Goal: Task Accomplishment & Management: Complete application form

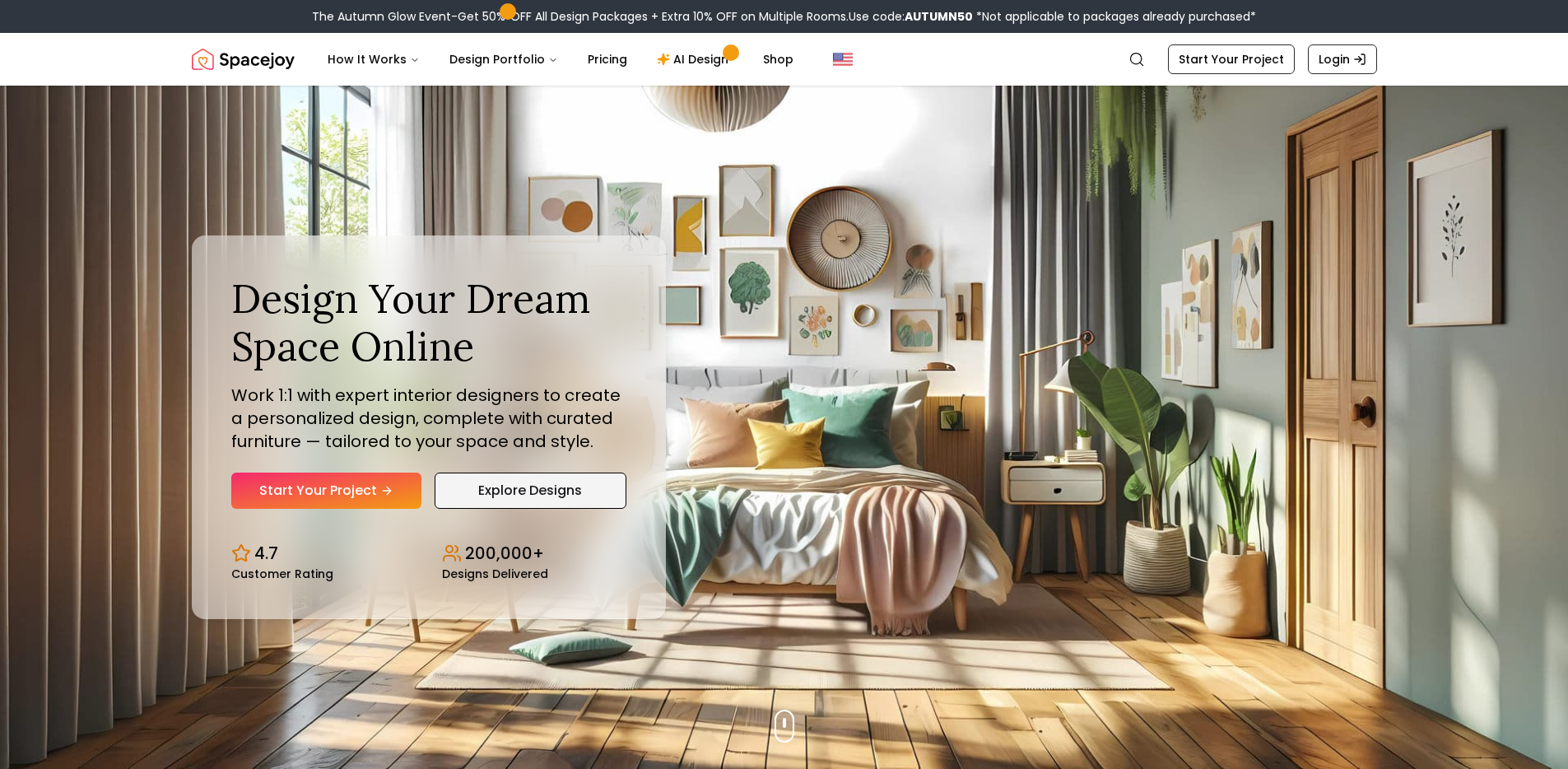
click at [535, 495] on link "Explore Designs" at bounding box center [530, 490] width 192 height 36
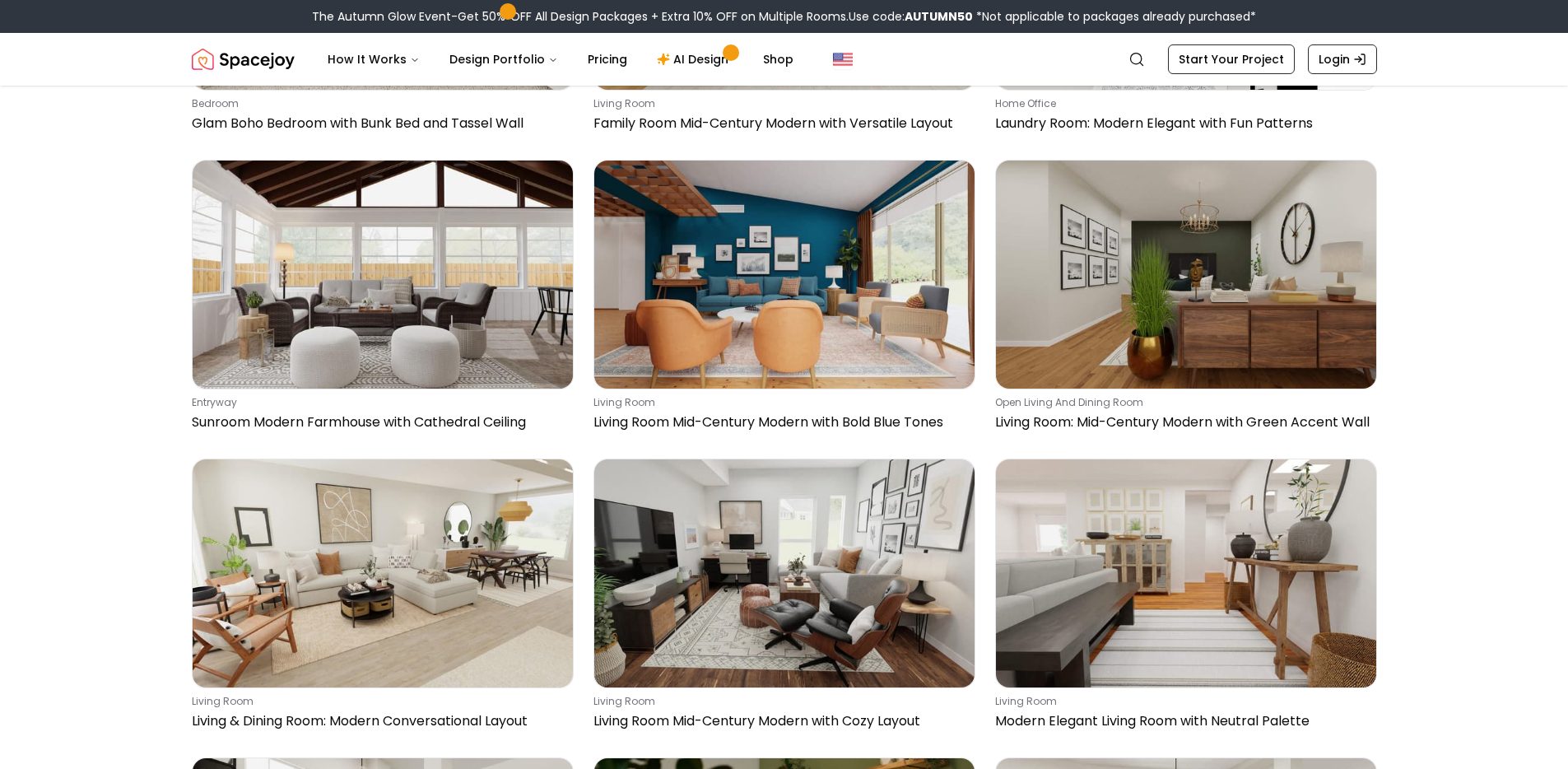
scroll to position [1621, 0]
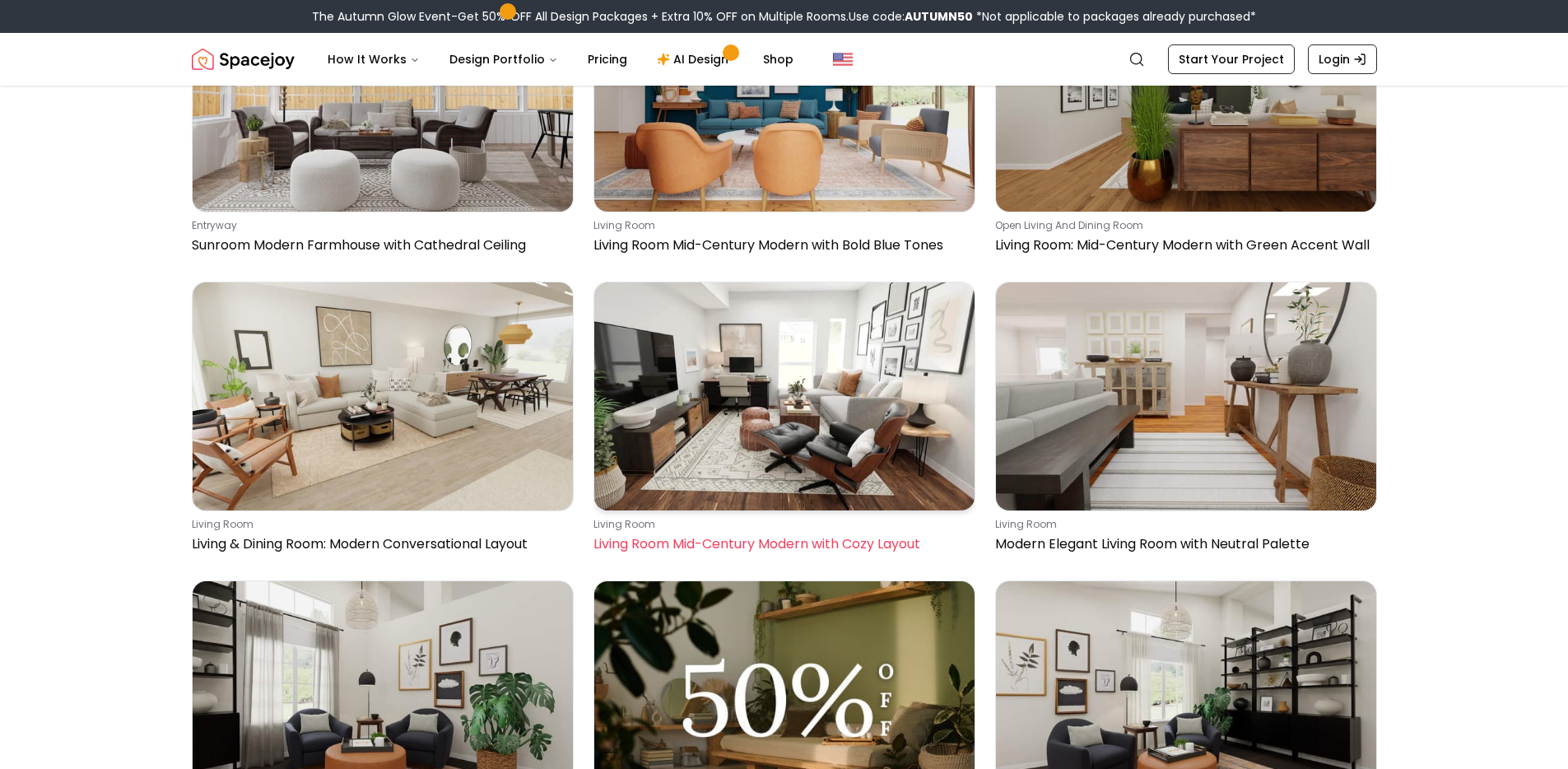
click at [779, 282] on img at bounding box center [784, 396] width 380 height 228
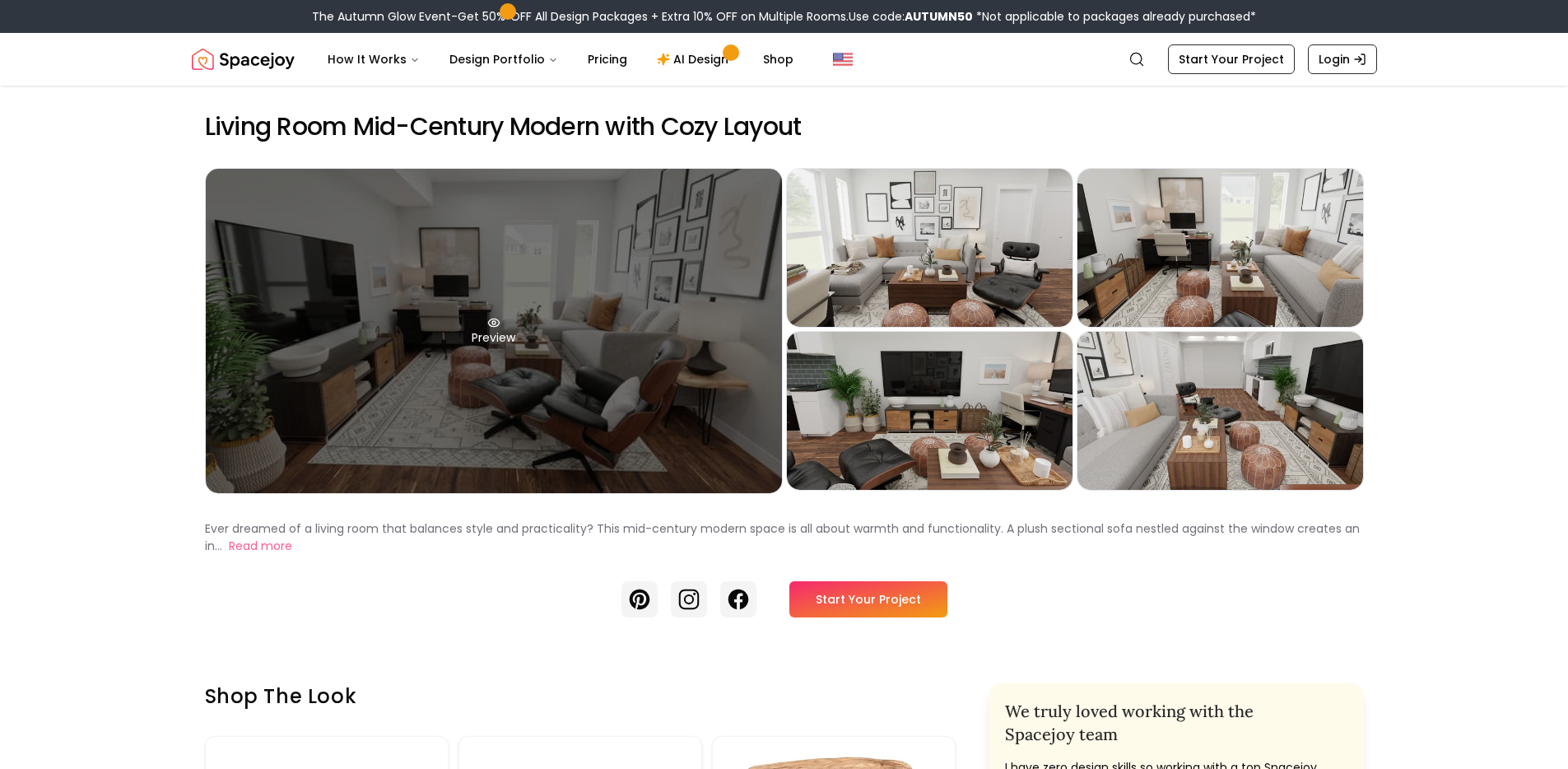
click at [550, 330] on div "Preview" at bounding box center [494, 330] width 576 height 324
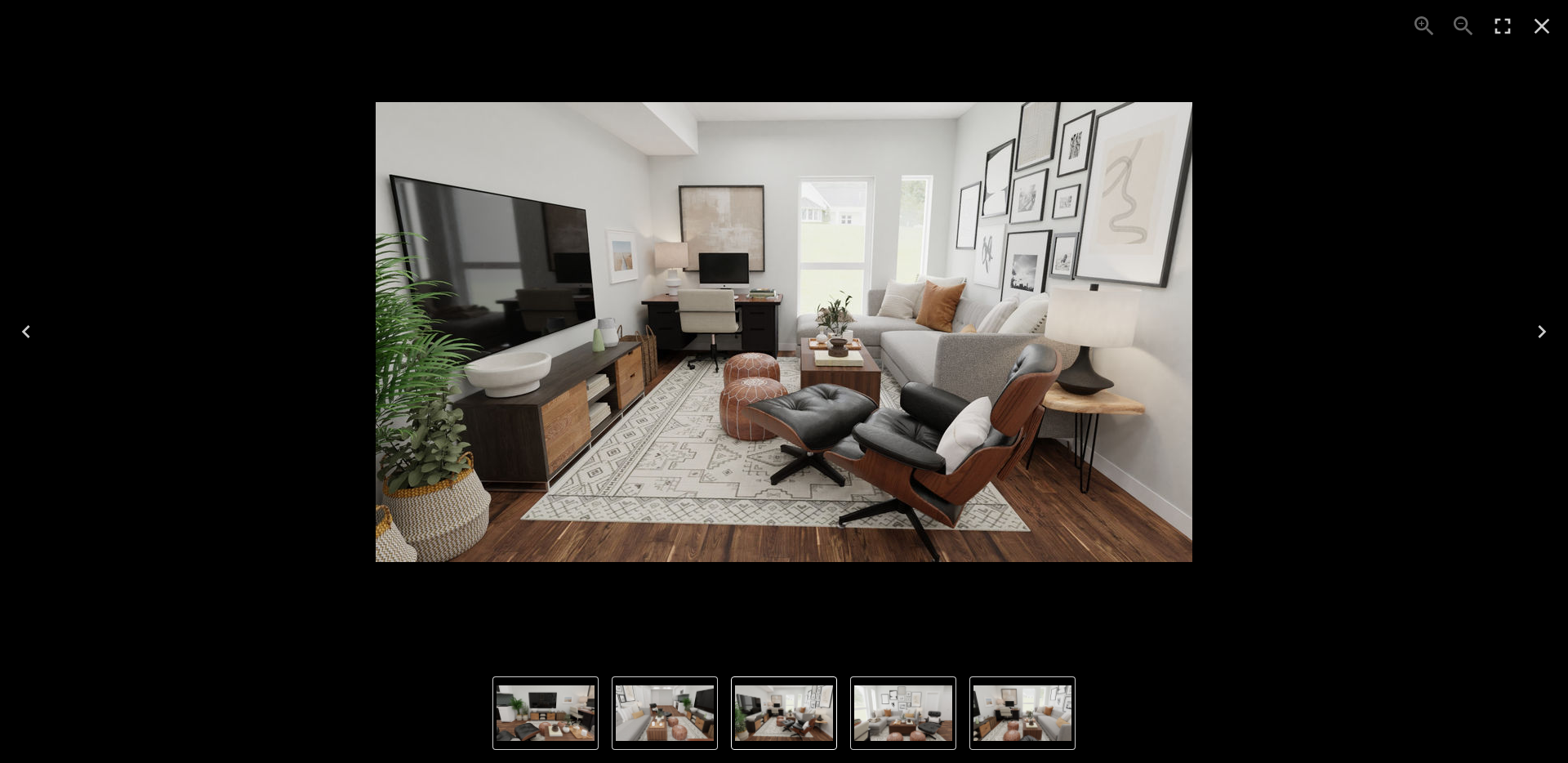
click at [1539, 330] on icon "Next" at bounding box center [1542, 331] width 26 height 26
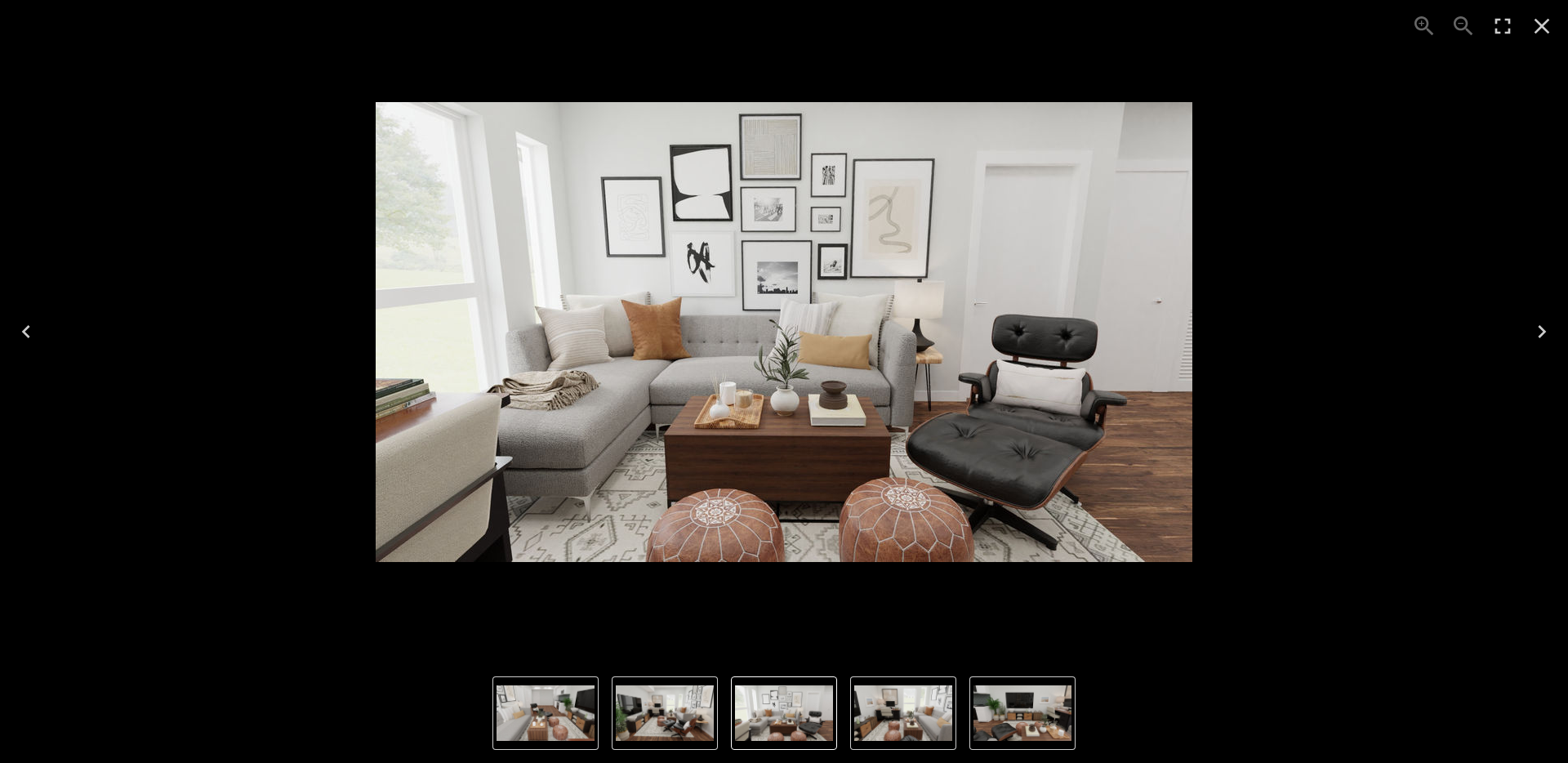
click at [1539, 330] on icon "Next" at bounding box center [1542, 331] width 26 height 26
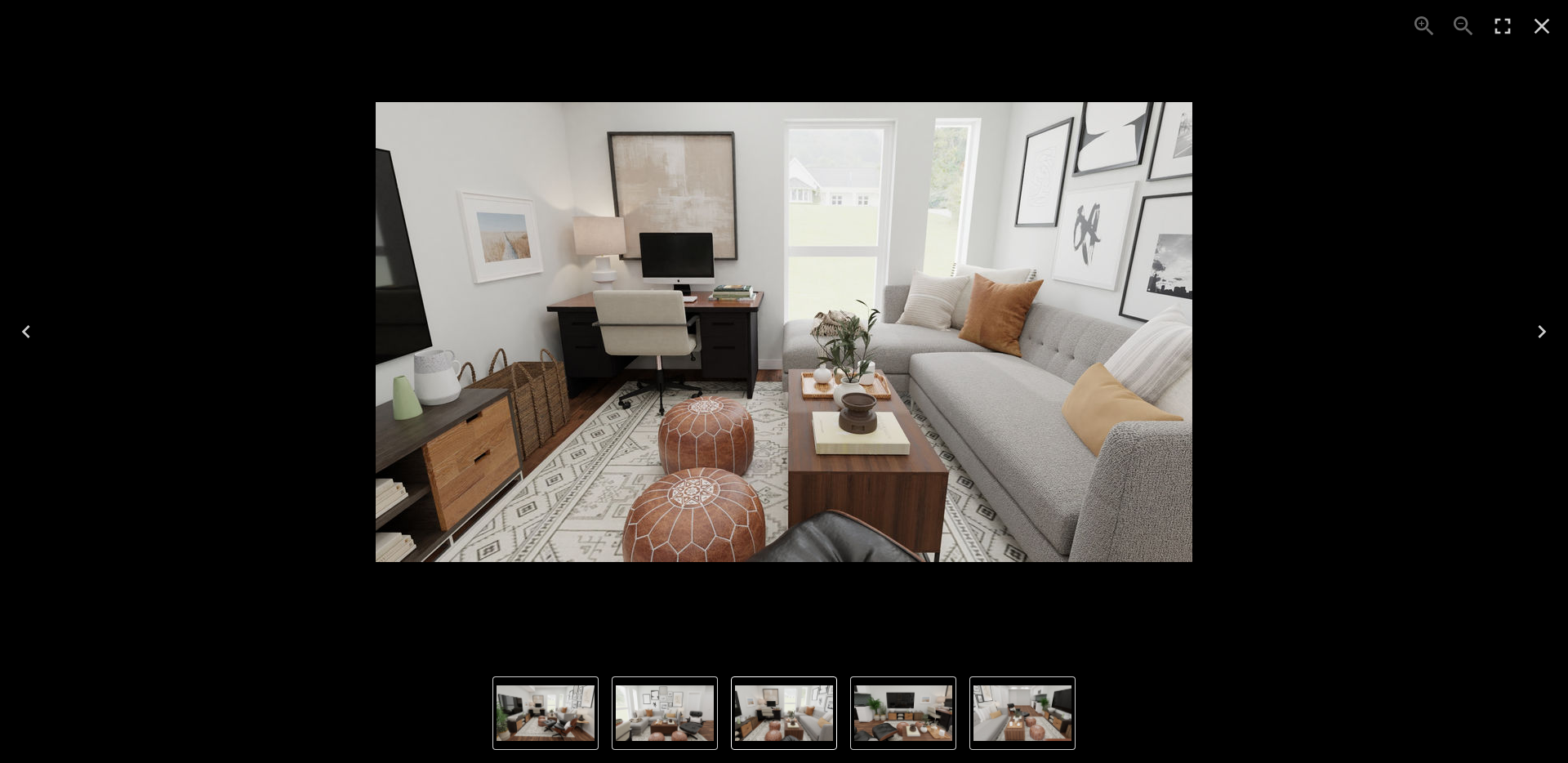
click at [1539, 330] on icon "Next" at bounding box center [1542, 331] width 26 height 26
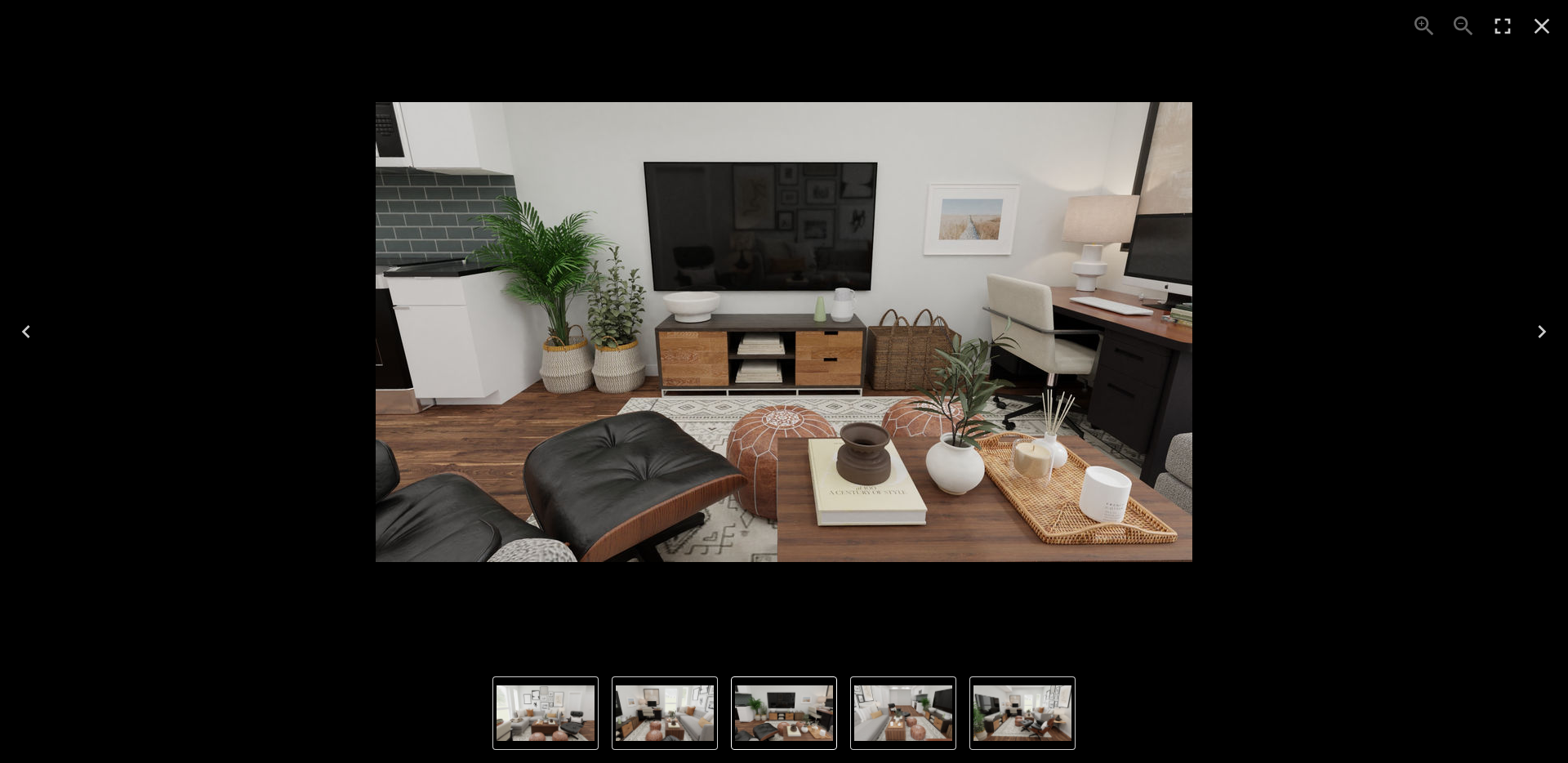
click at [1543, 38] on icon "Close" at bounding box center [1542, 26] width 26 height 26
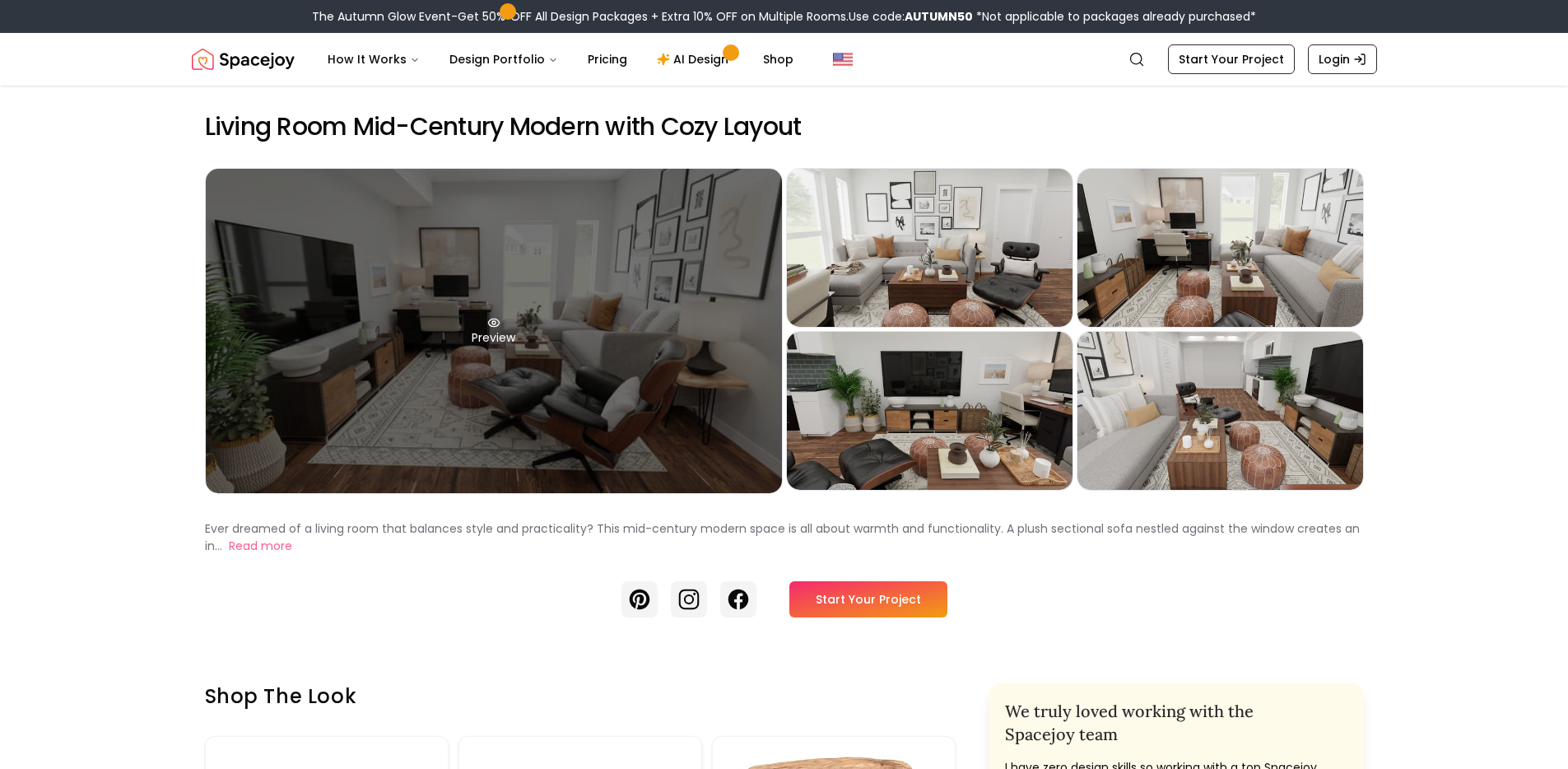
scroll to position [456, 0]
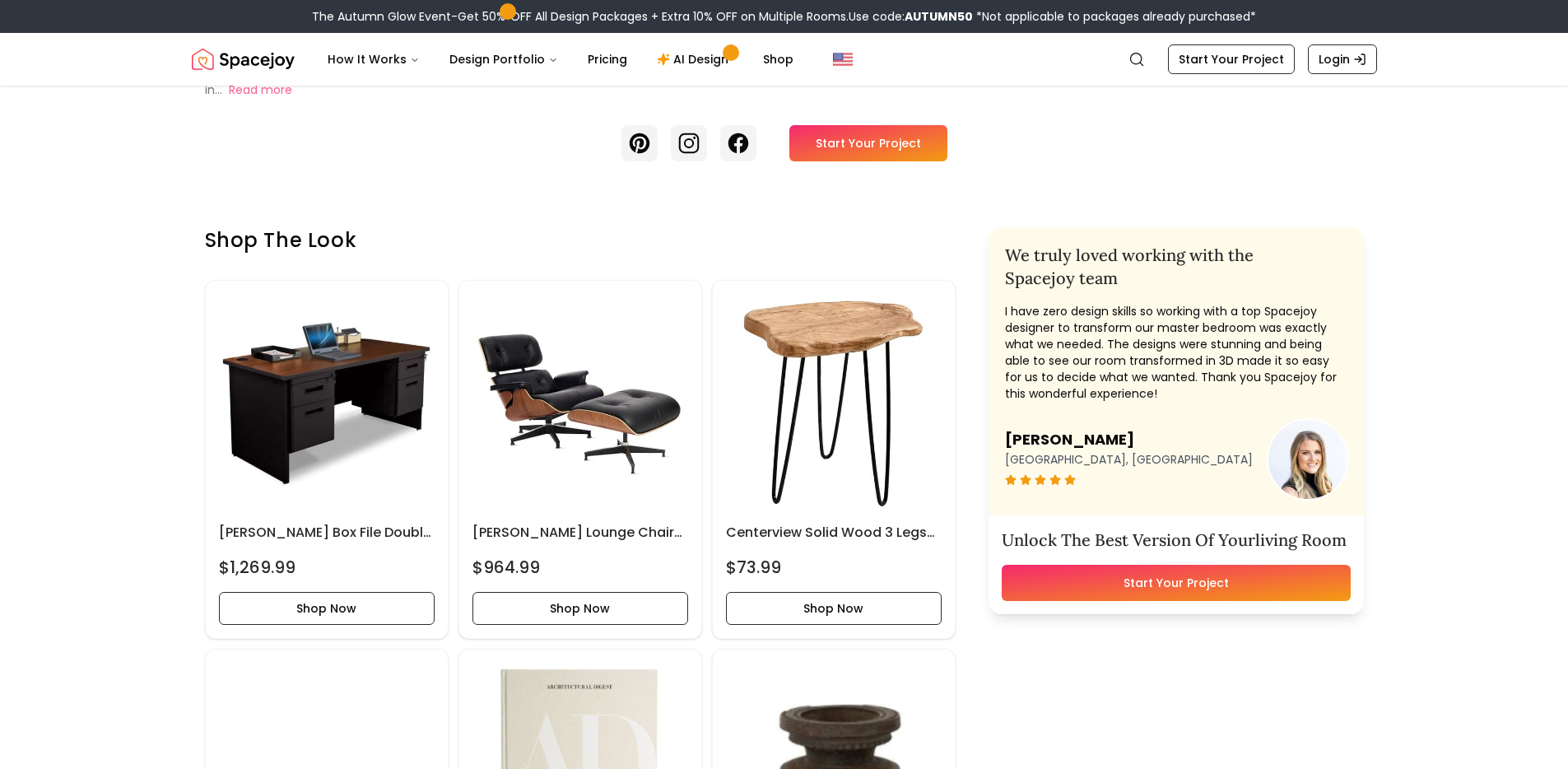
click at [856, 147] on link "Start Your Project" at bounding box center [869, 143] width 158 height 36
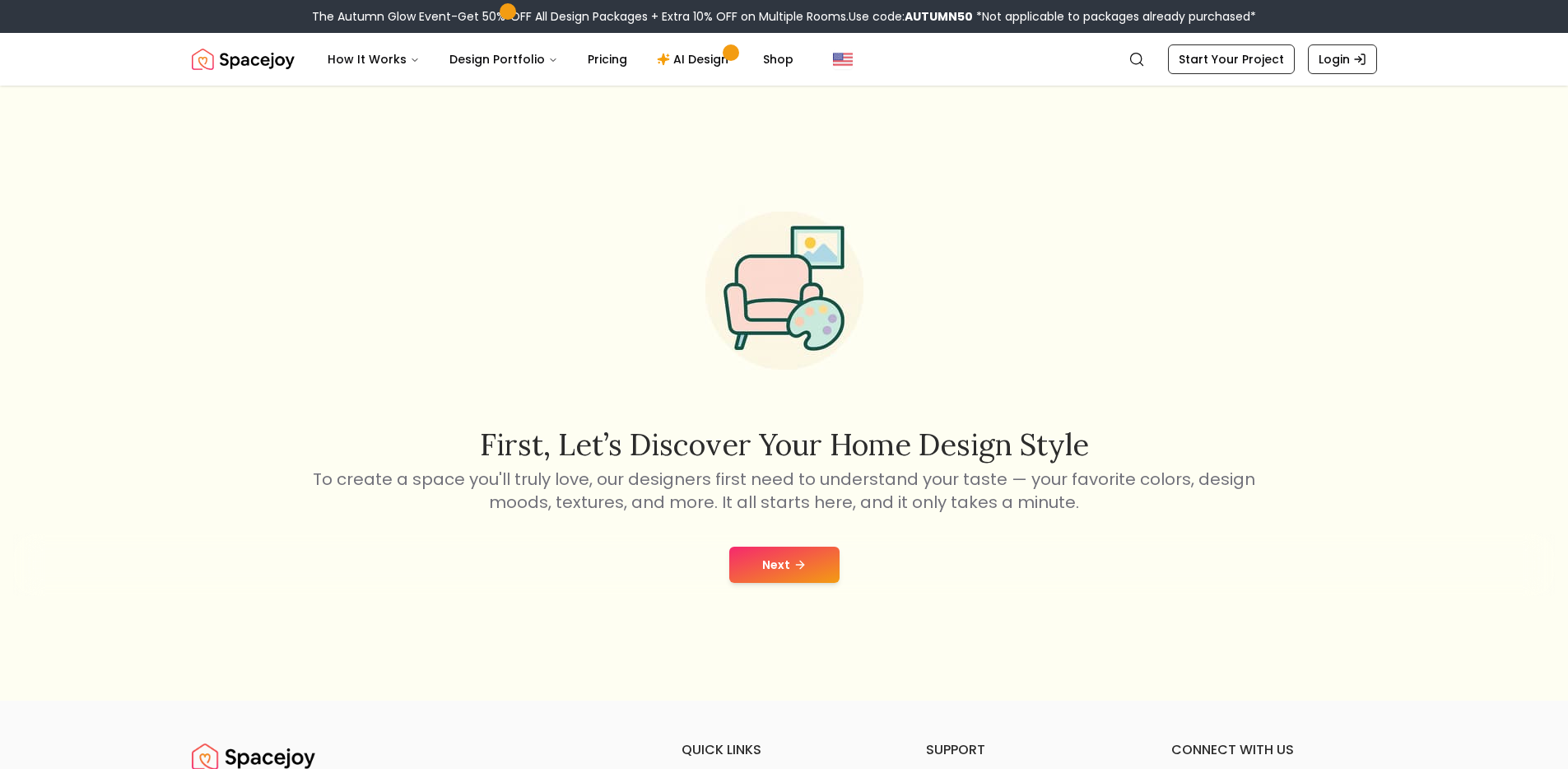
click at [789, 551] on button "Next" at bounding box center [784, 564] width 110 height 36
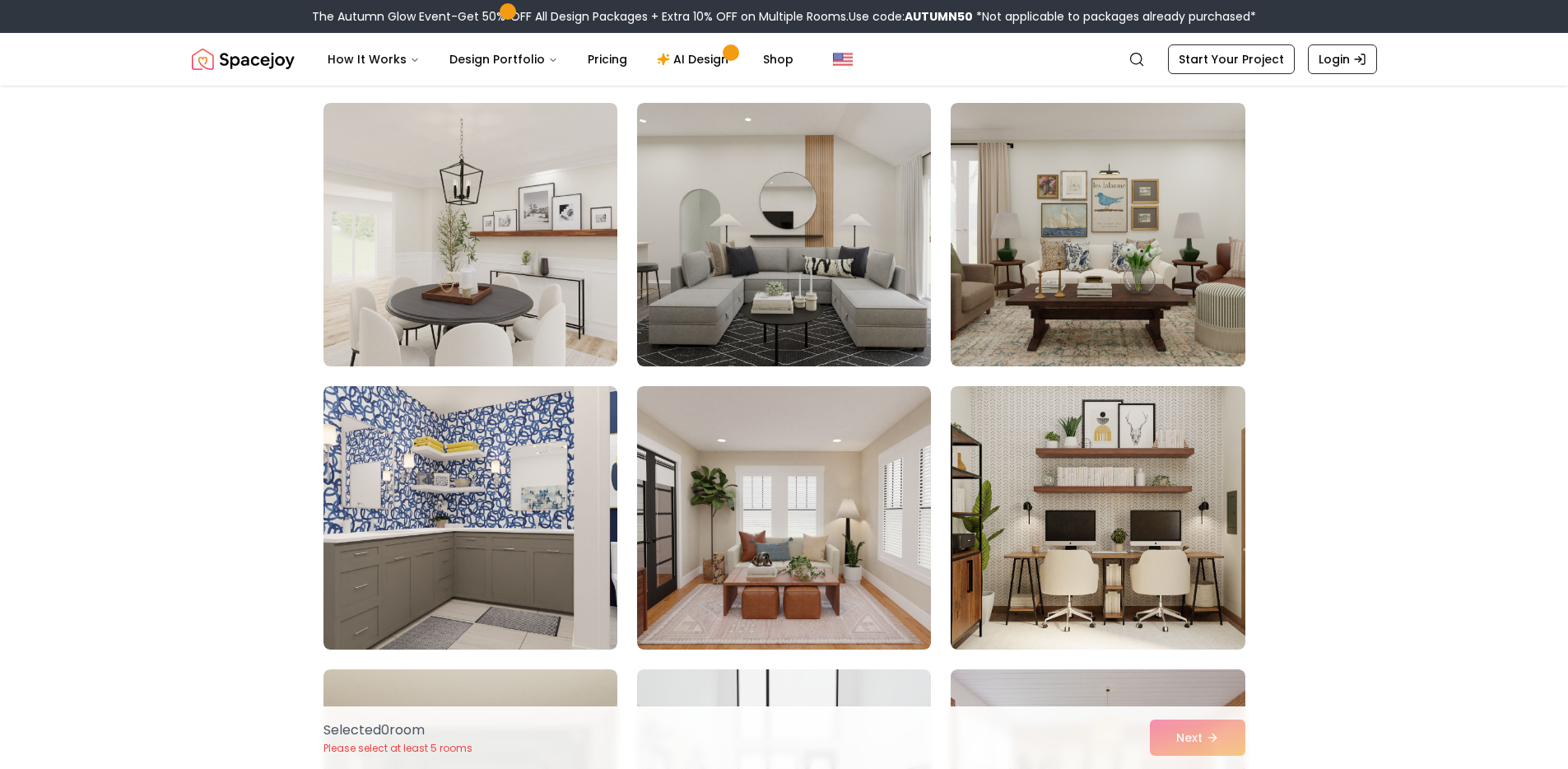
scroll to position [5058, 0]
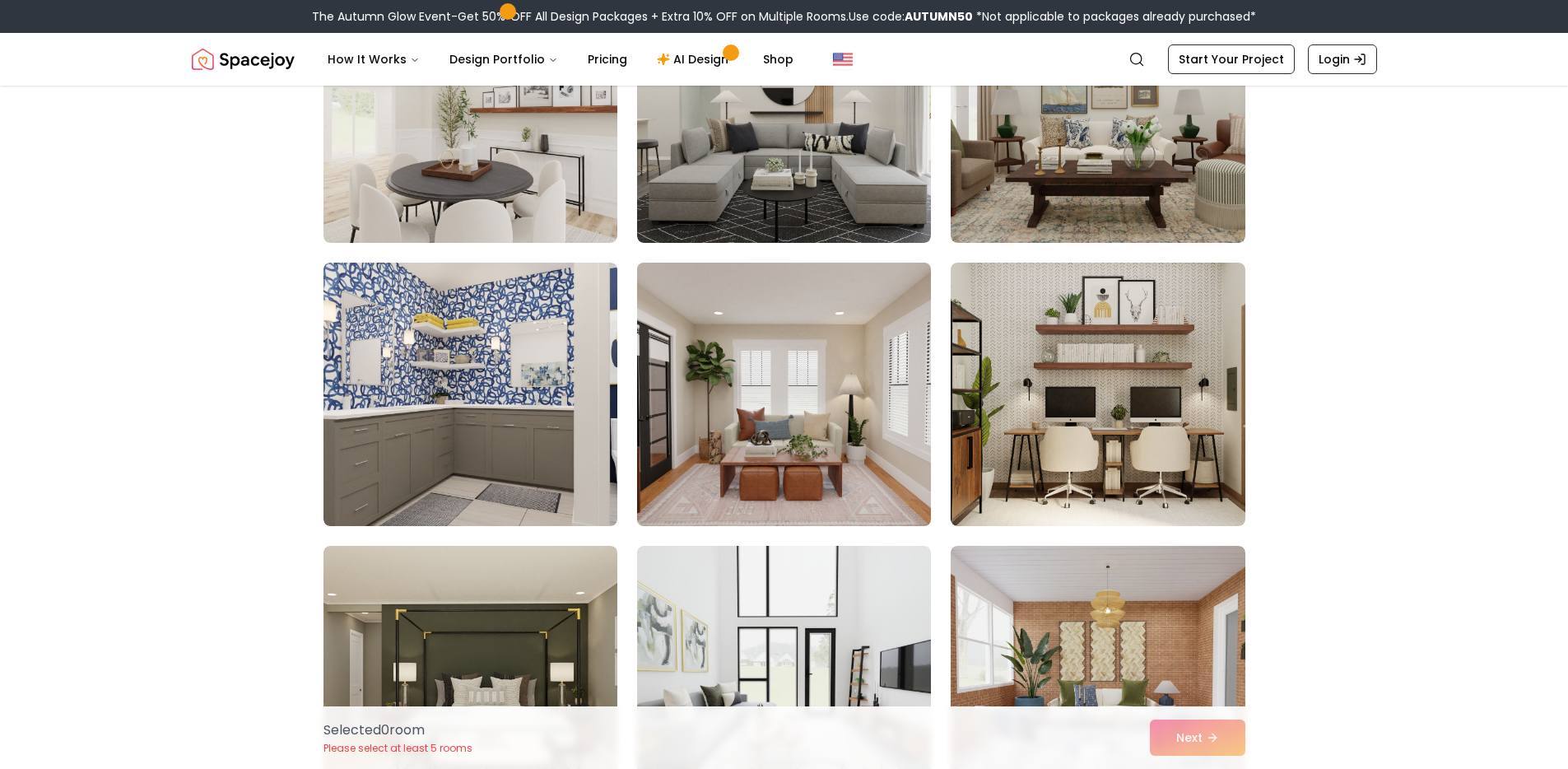
click at [802, 391] on img at bounding box center [784, 394] width 309 height 276
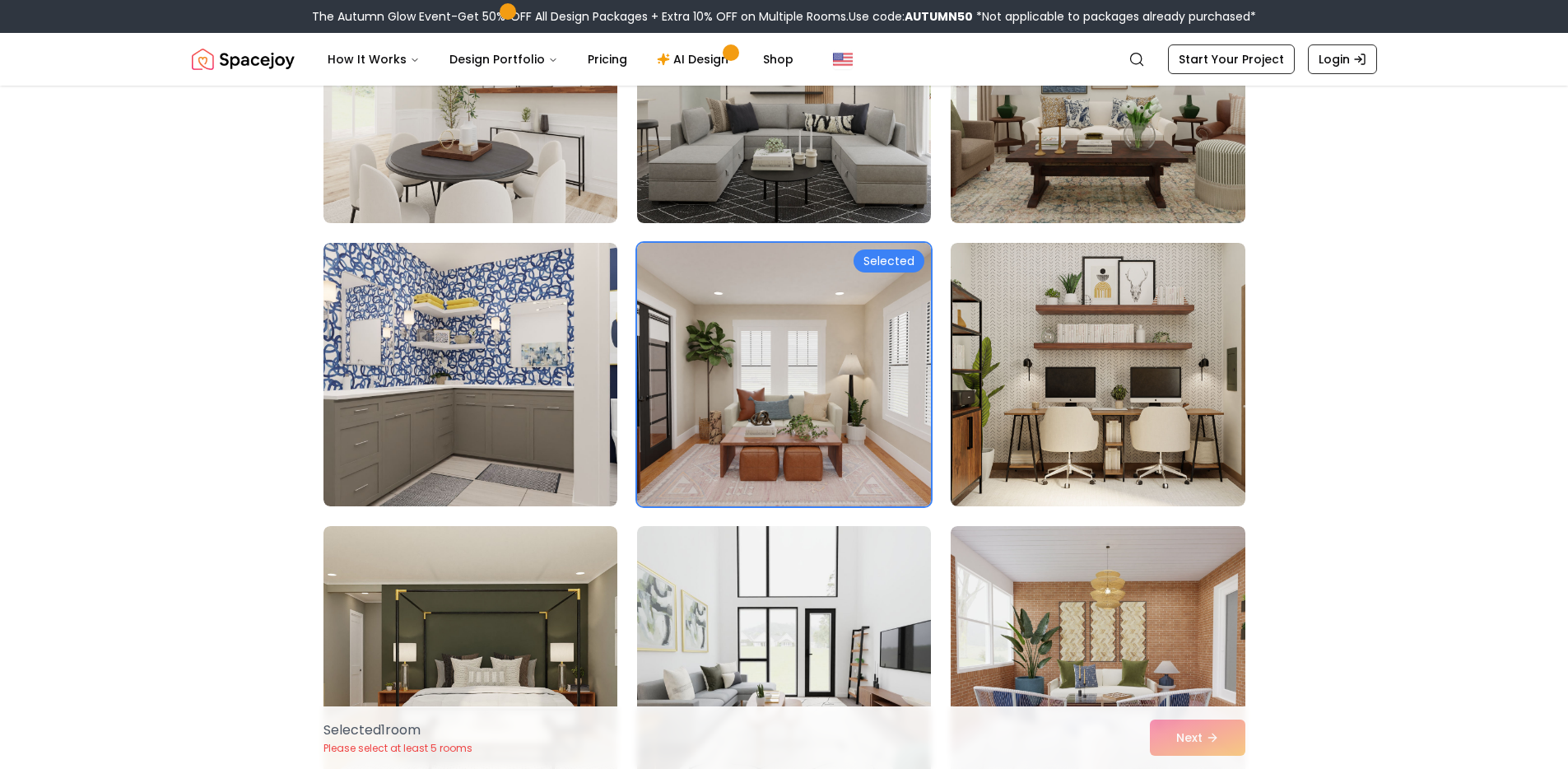
scroll to position [5078, 0]
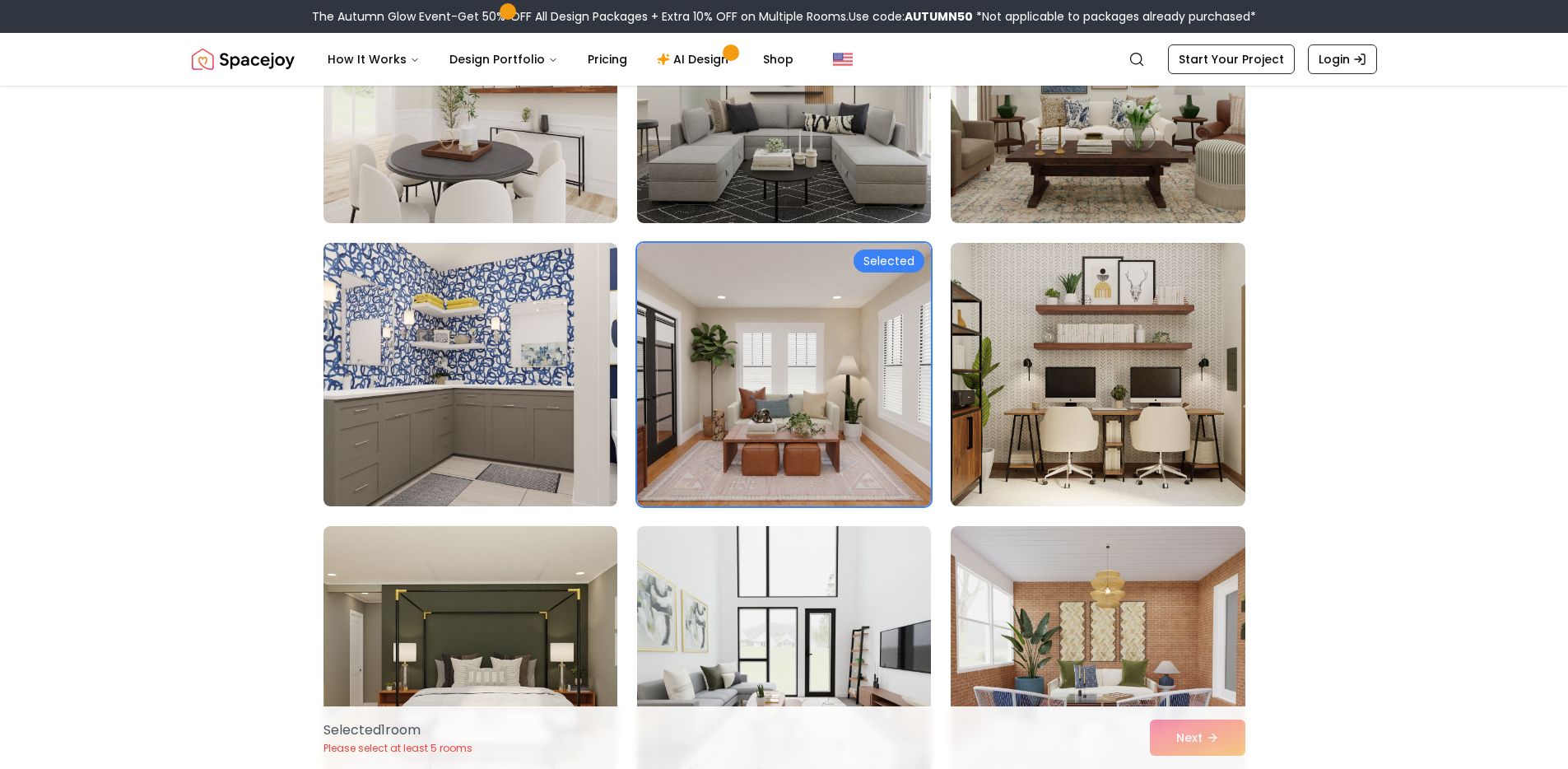
click at [1196, 737] on div "Selected 1 room Please select at least 5 rooms Next" at bounding box center [784, 737] width 948 height 63
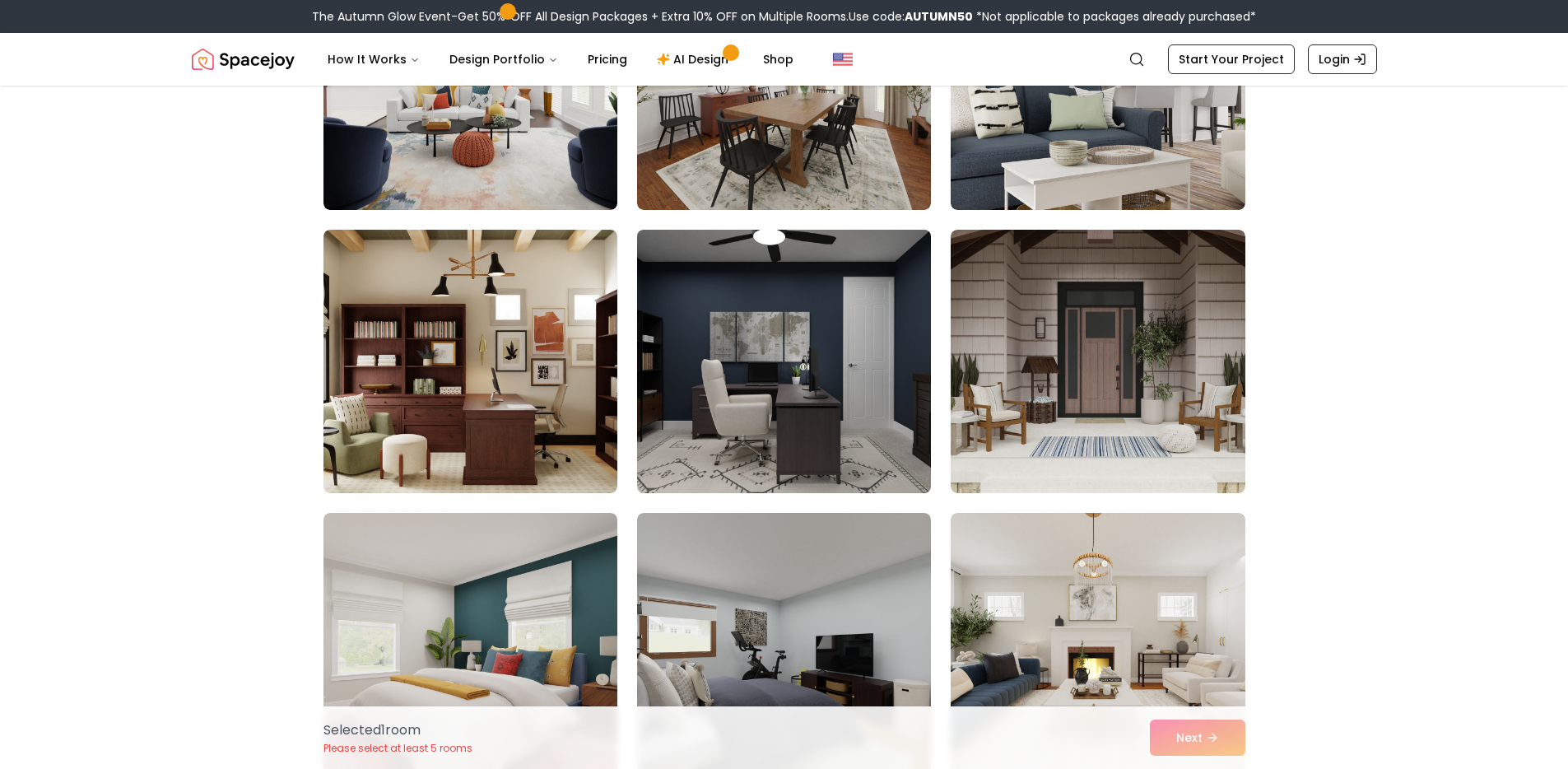
scroll to position [8746, 0]
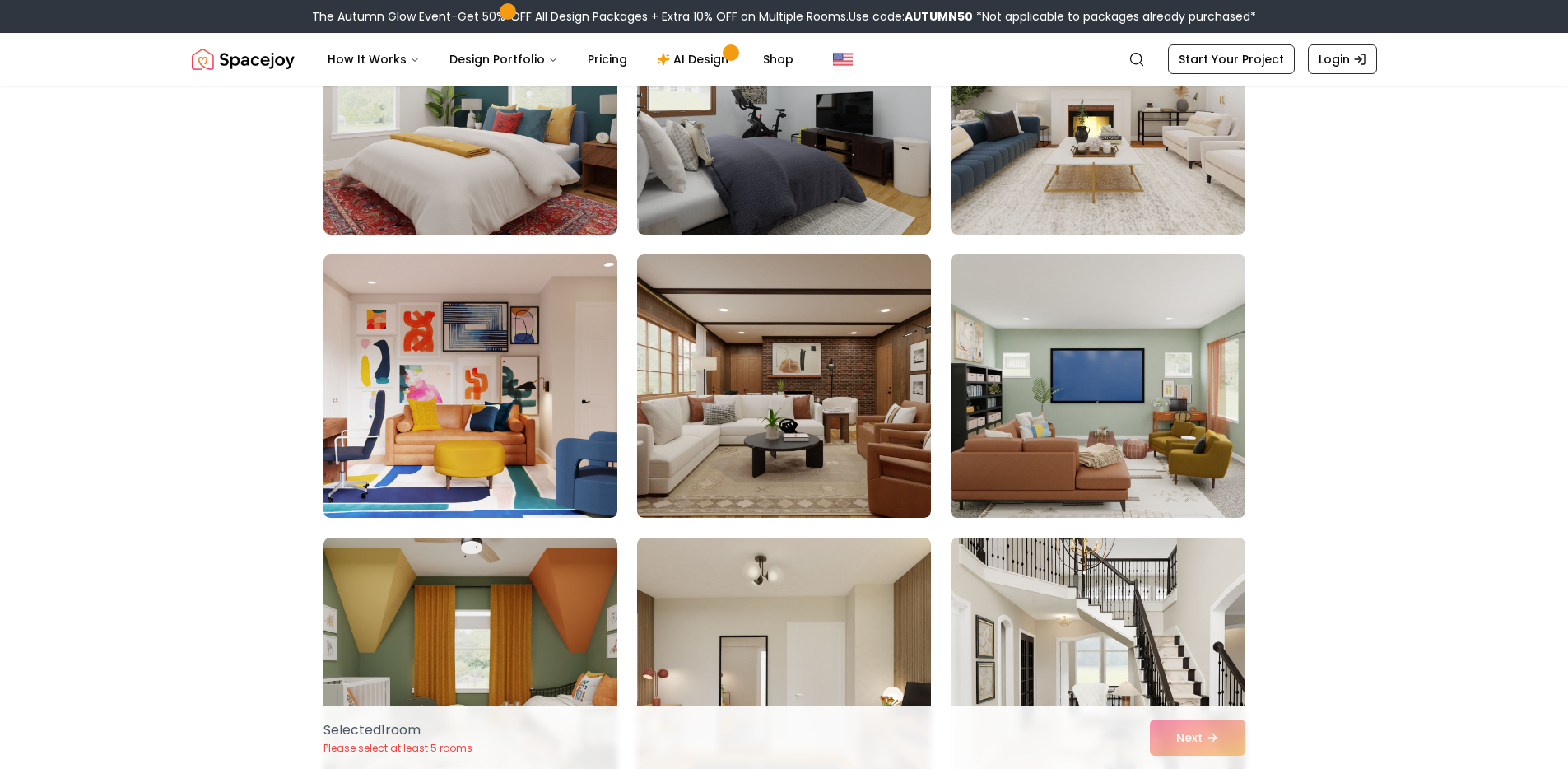
click at [1078, 391] on img at bounding box center [1098, 385] width 309 height 276
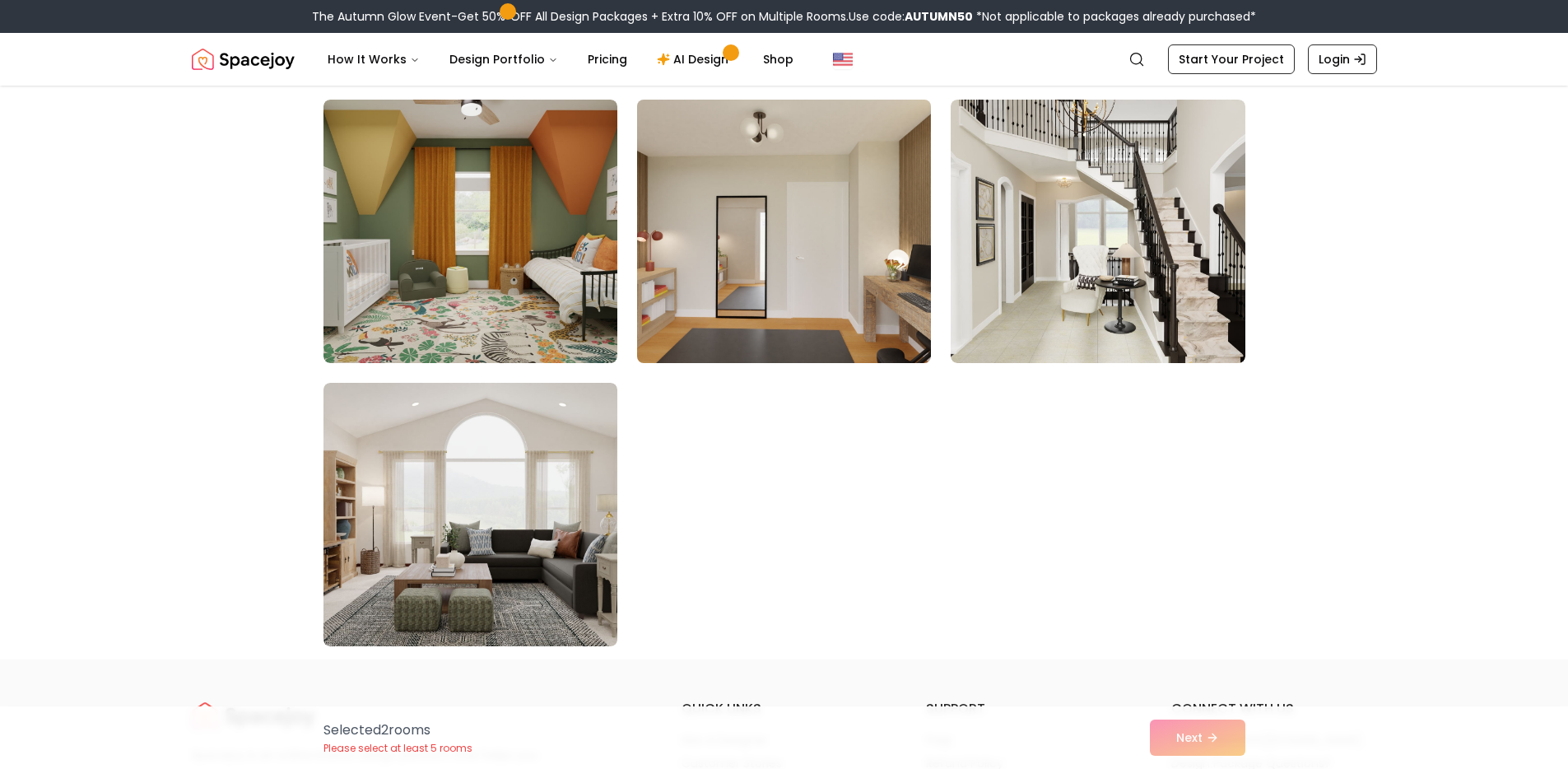
scroll to position [9427, 0]
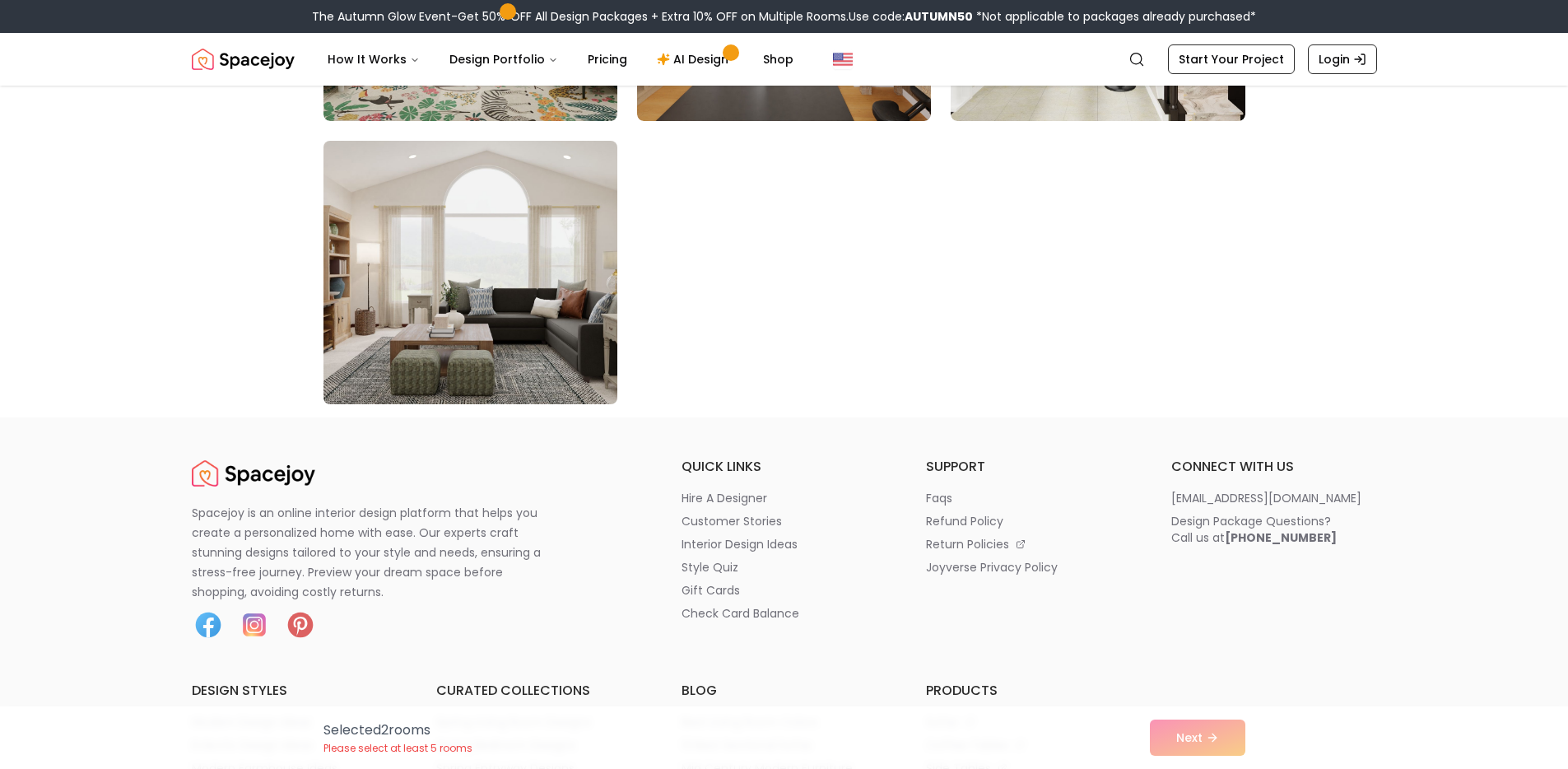
click at [471, 295] on img at bounding box center [470, 272] width 309 height 276
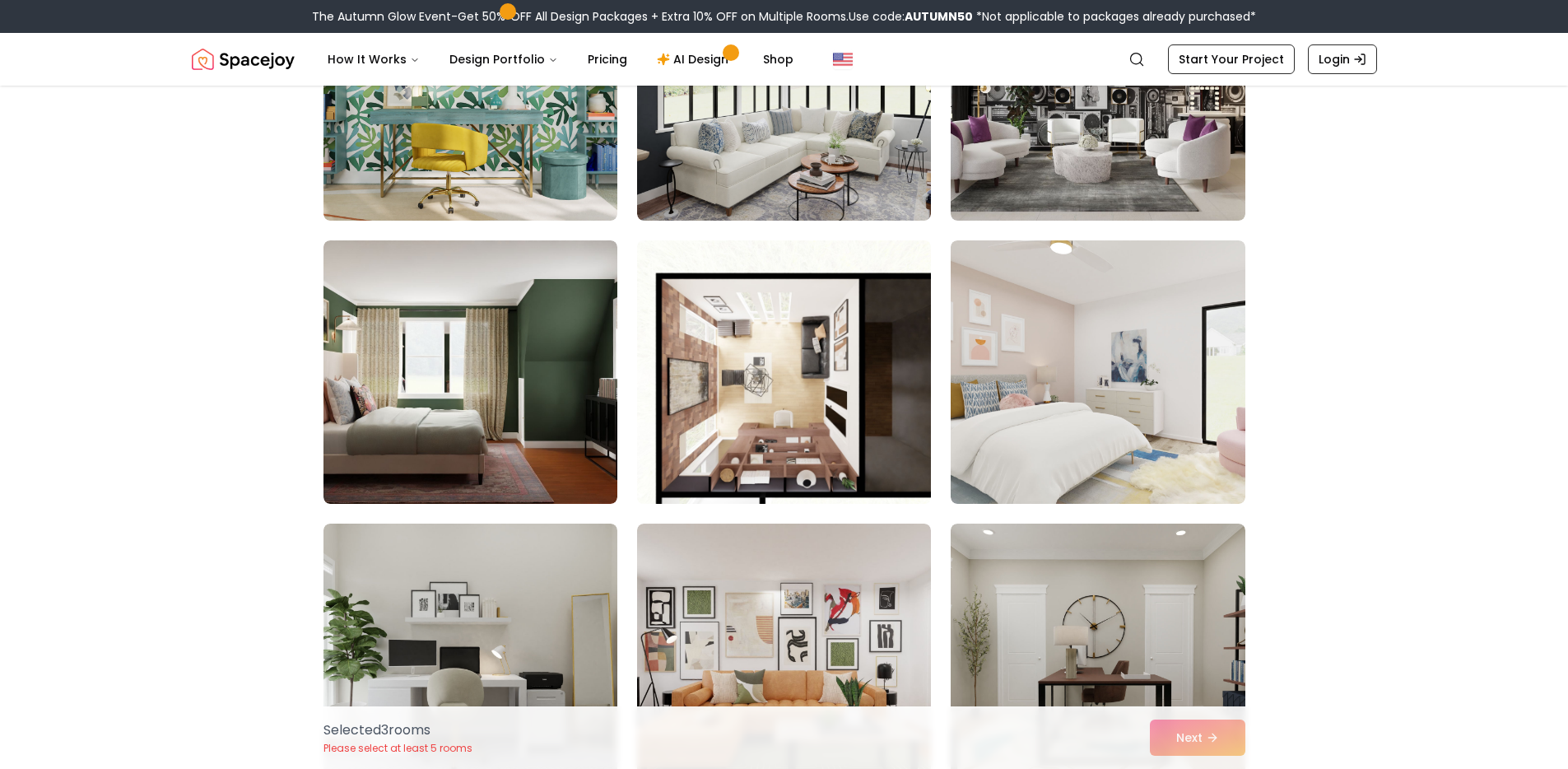
scroll to position [852, 0]
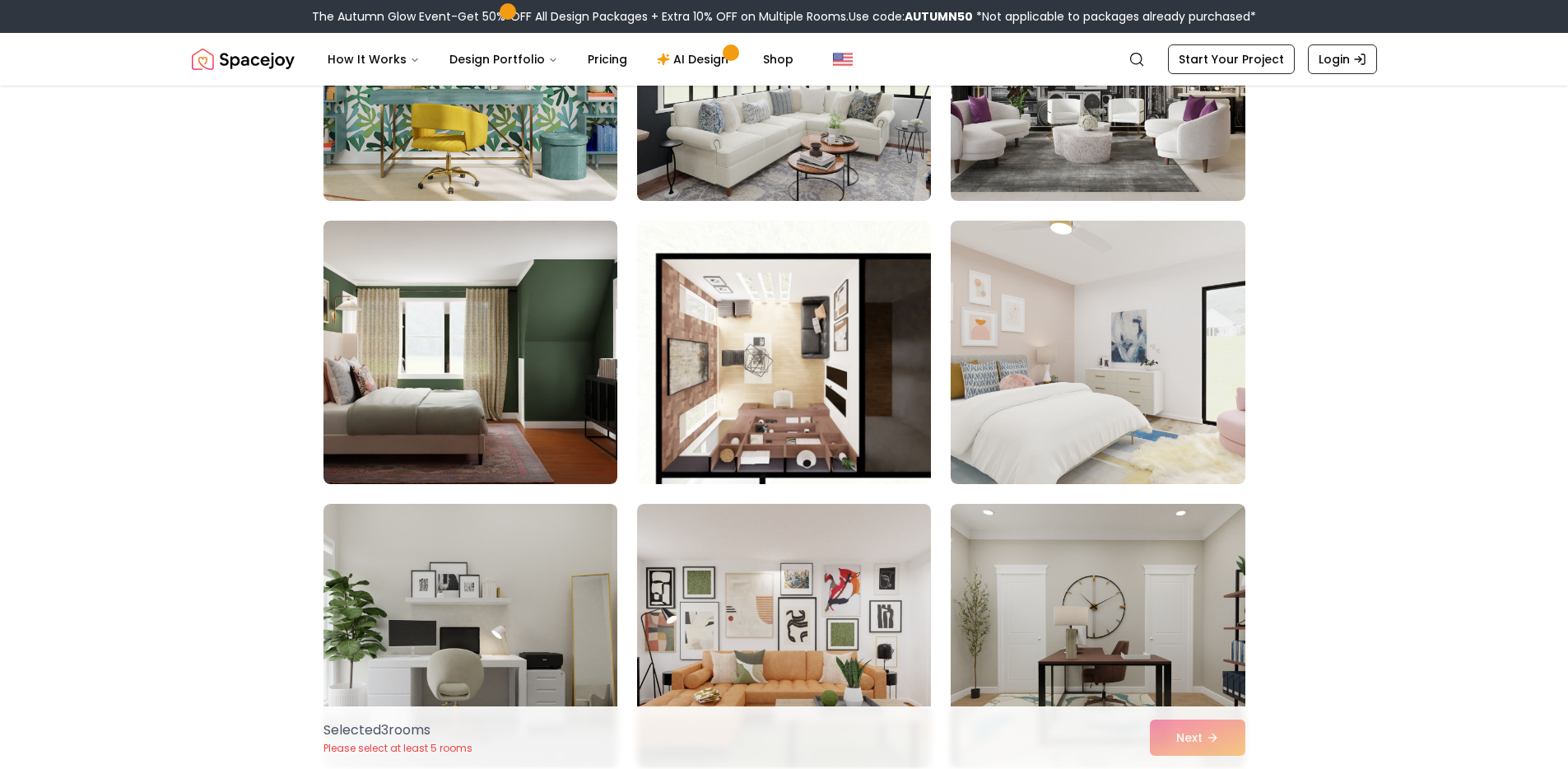
click at [824, 330] on img at bounding box center [784, 352] width 309 height 276
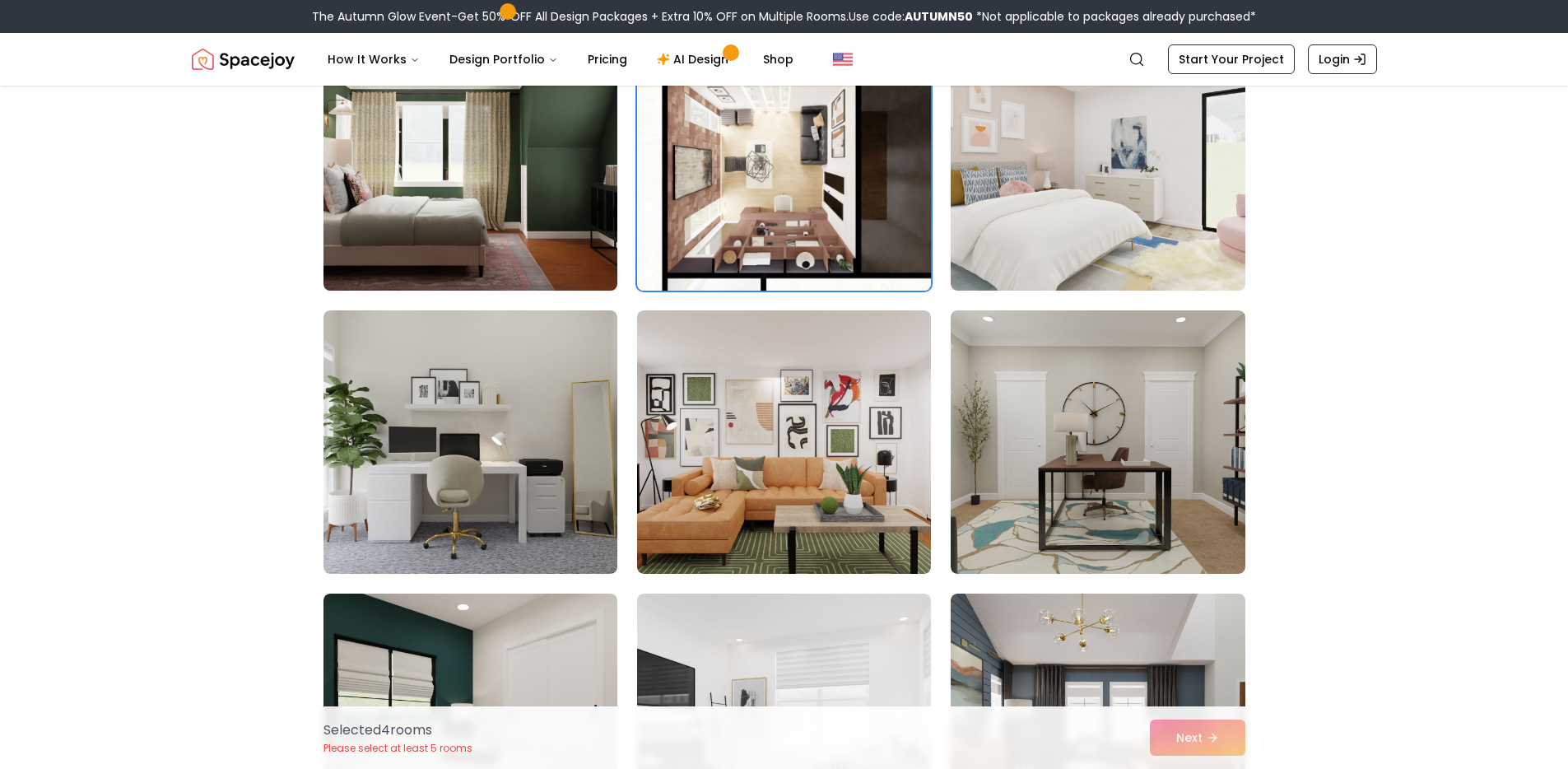
scroll to position [1272, 0]
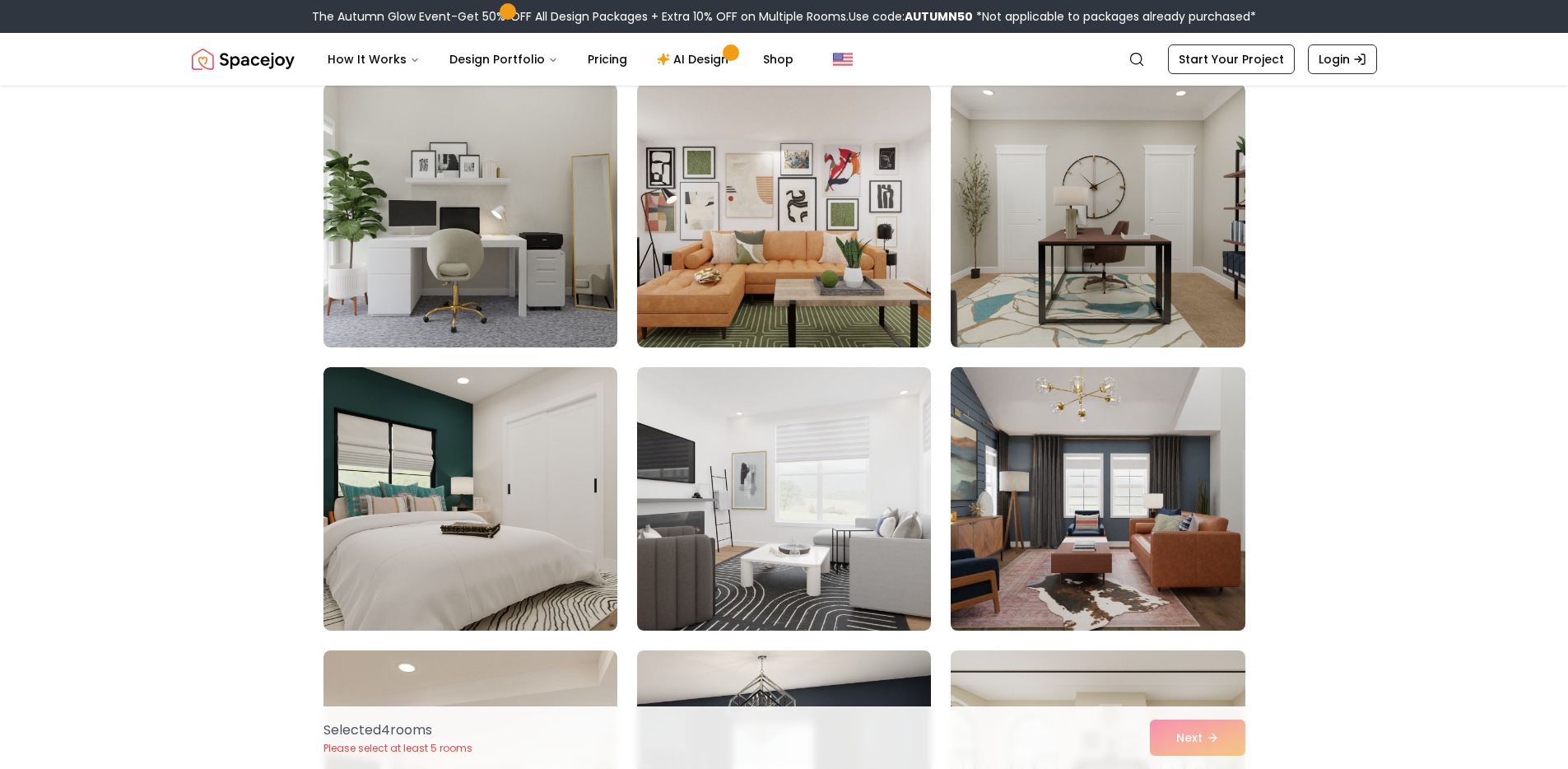
click at [1059, 479] on img at bounding box center [1098, 498] width 309 height 276
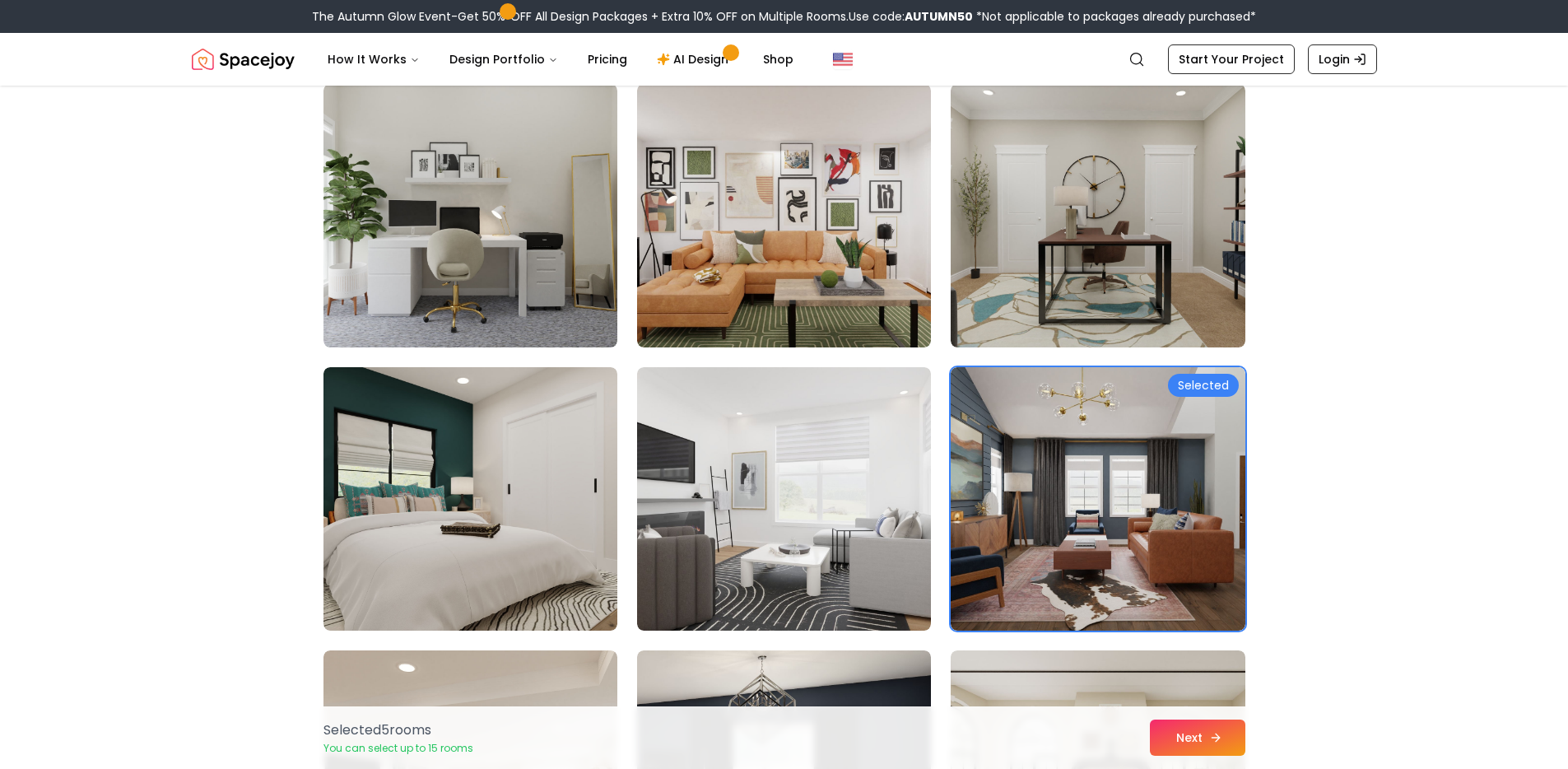
click at [1185, 747] on button "Next" at bounding box center [1197, 737] width 95 height 36
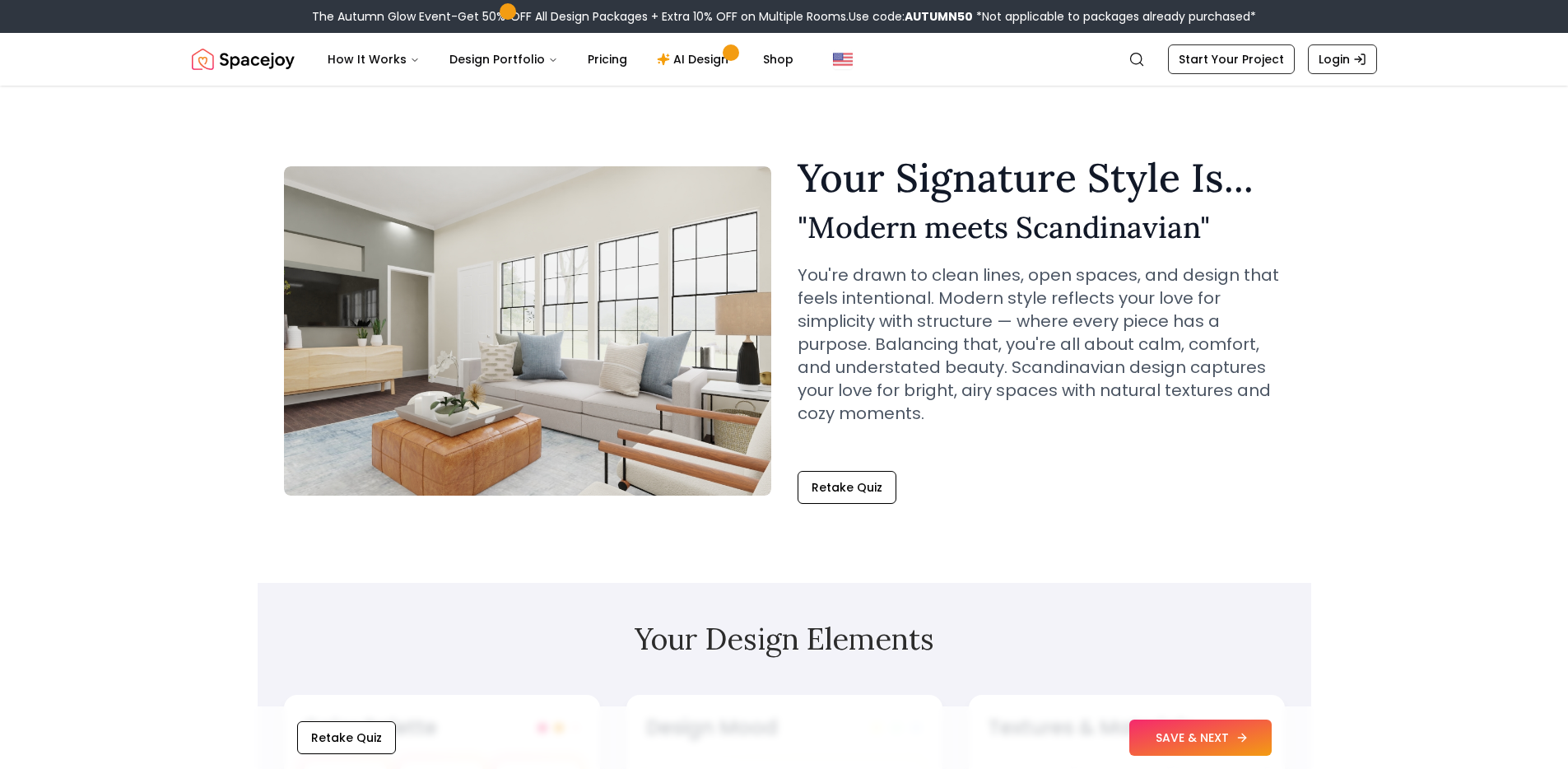
click at [1201, 737] on button "SAVE & NEXT" at bounding box center [1201, 737] width 143 height 36
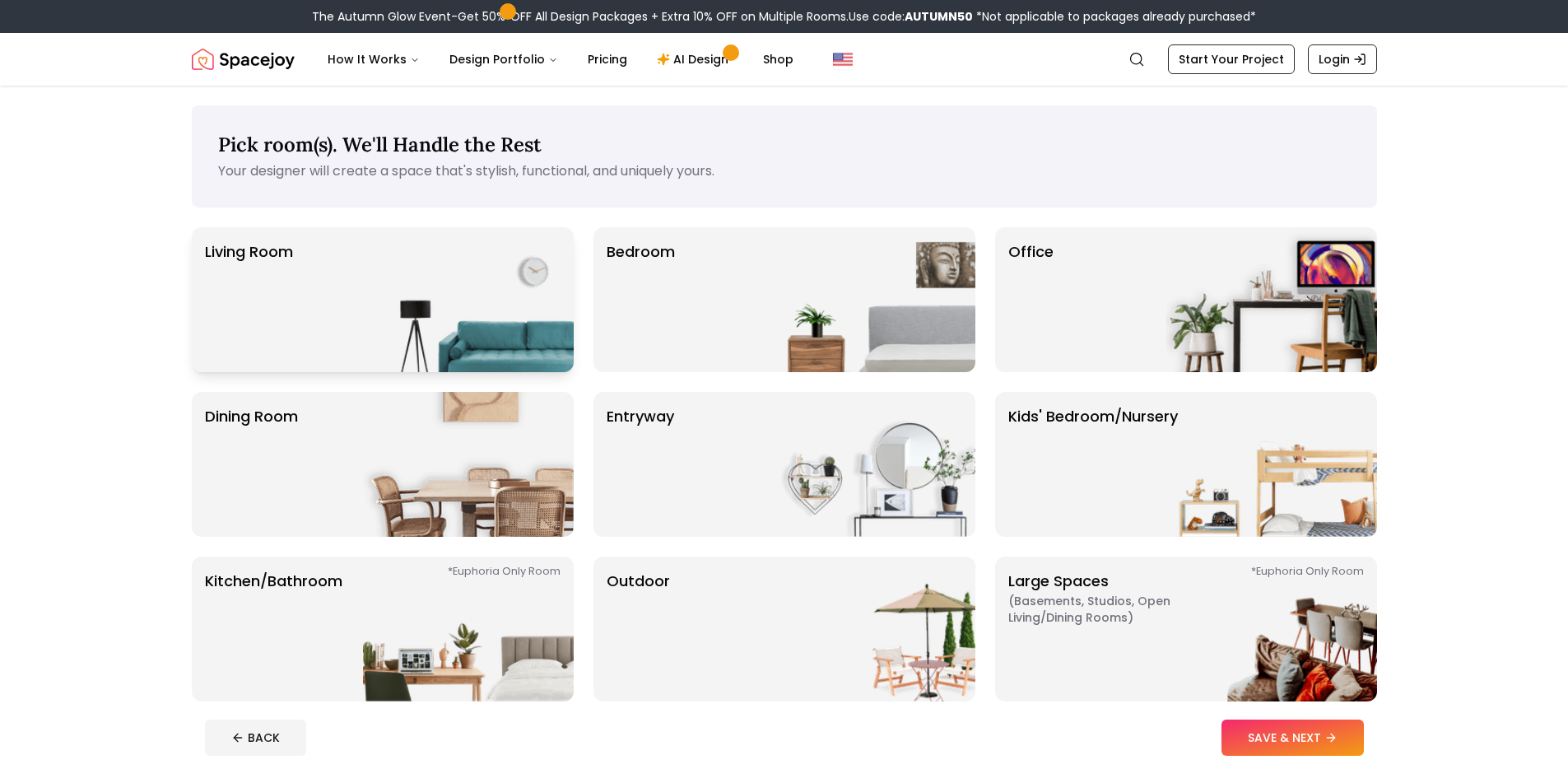
click at [407, 303] on img at bounding box center [468, 299] width 211 height 145
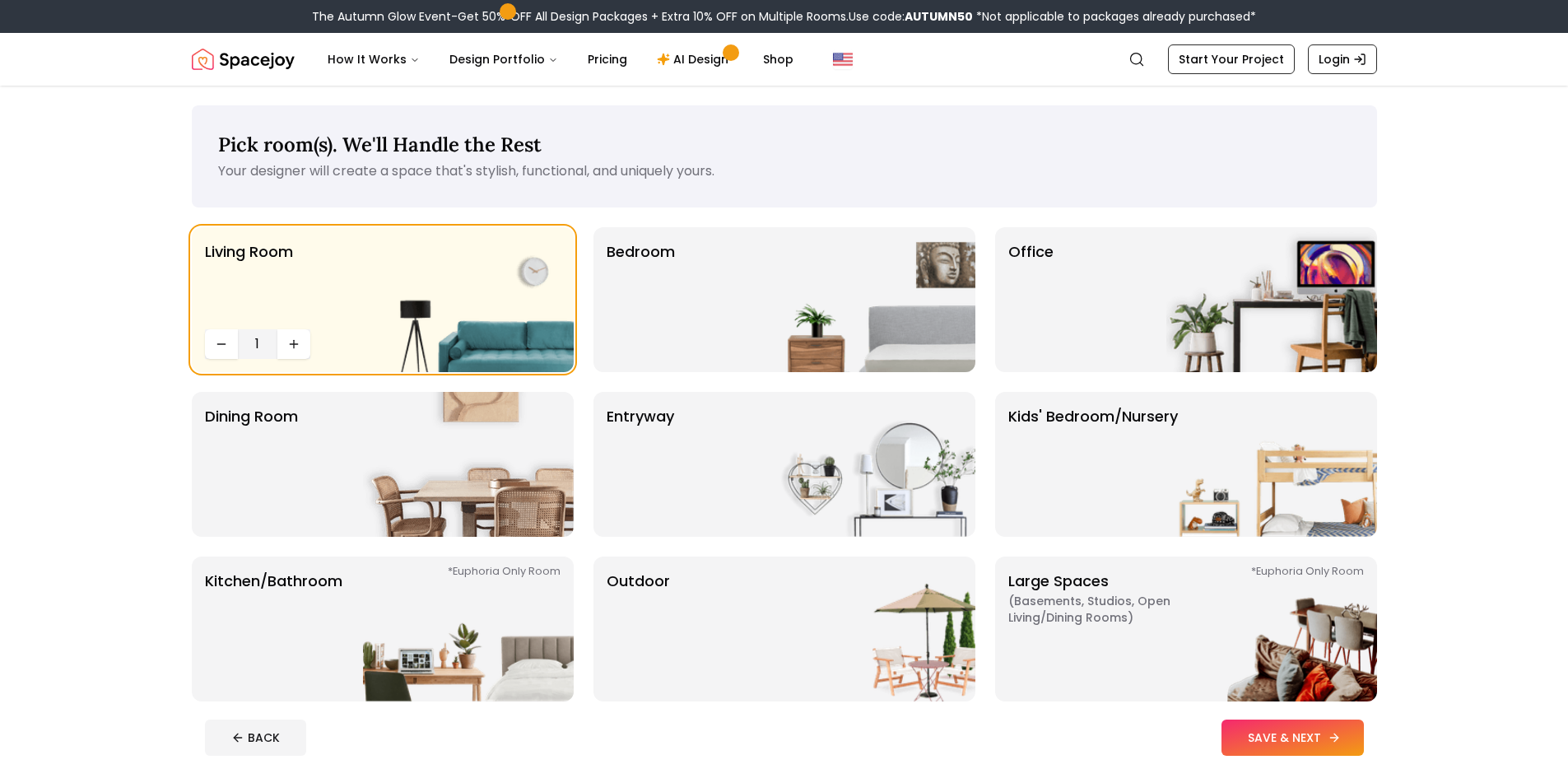
click at [1270, 750] on button "SAVE & NEXT" at bounding box center [1293, 737] width 143 height 36
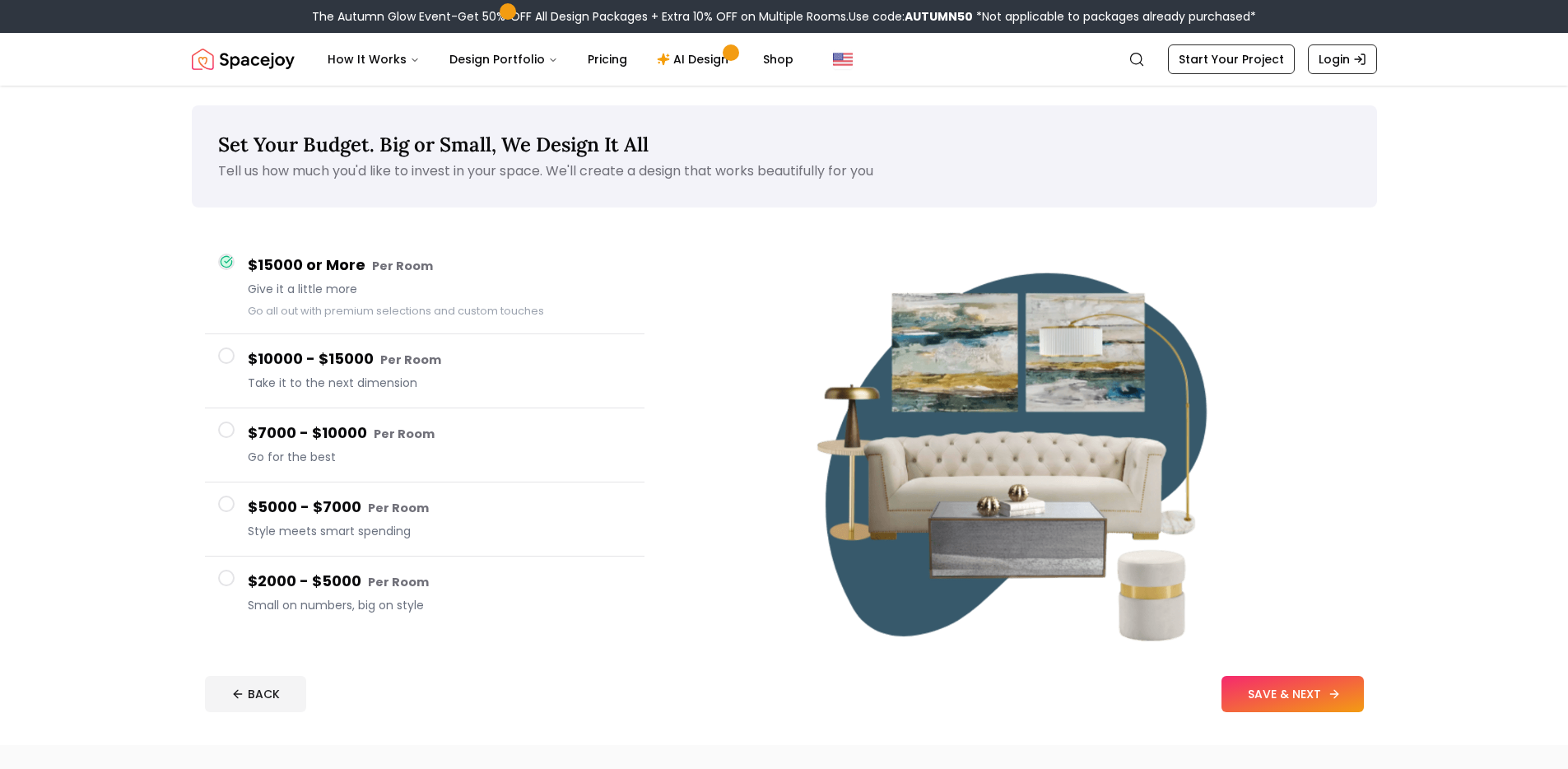
click at [1291, 683] on button "SAVE & NEXT" at bounding box center [1293, 694] width 143 height 36
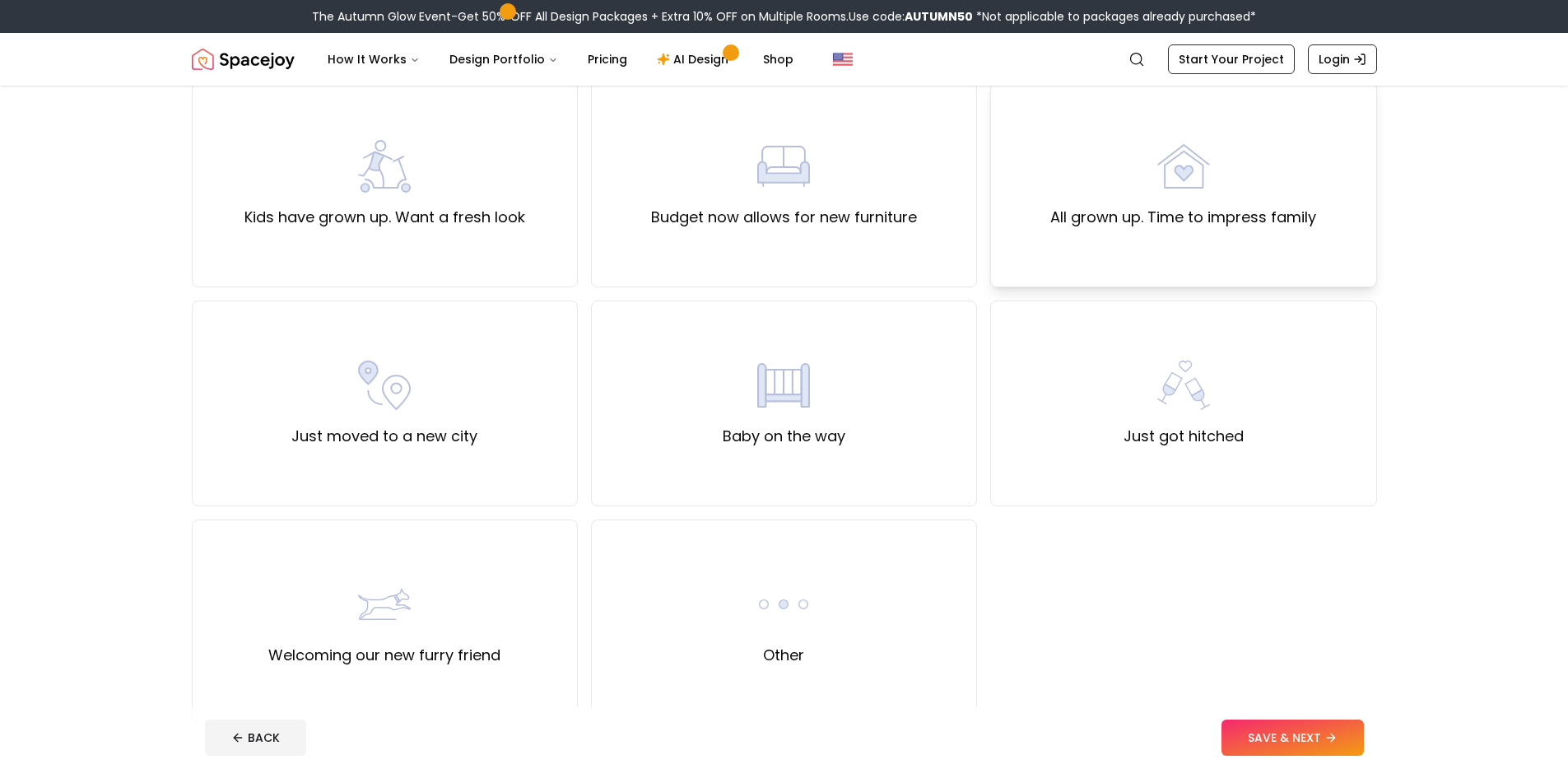
scroll to position [332, 0]
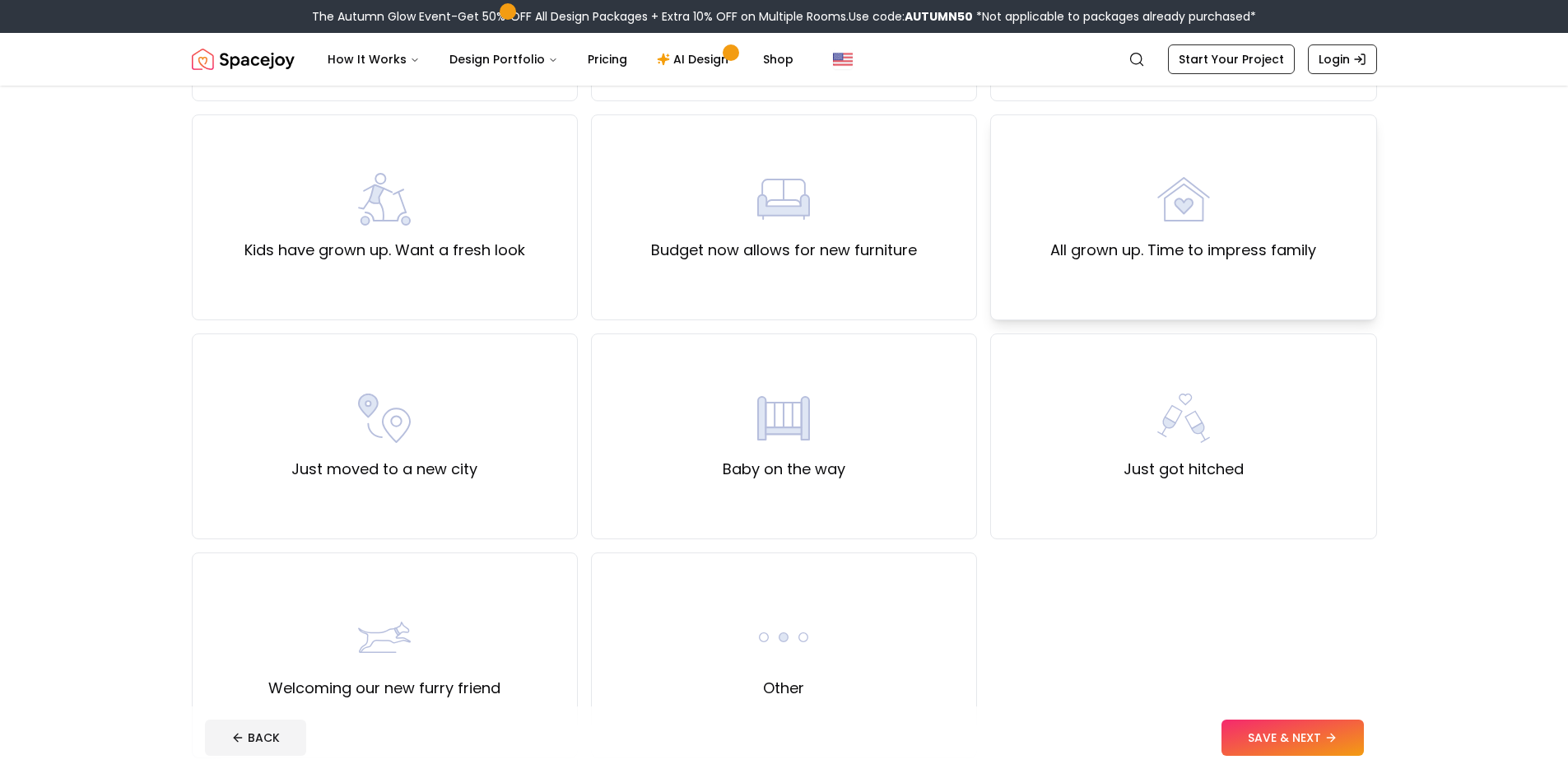
click at [1172, 246] on label "All grown up. Time to impress family" at bounding box center [1183, 249] width 266 height 23
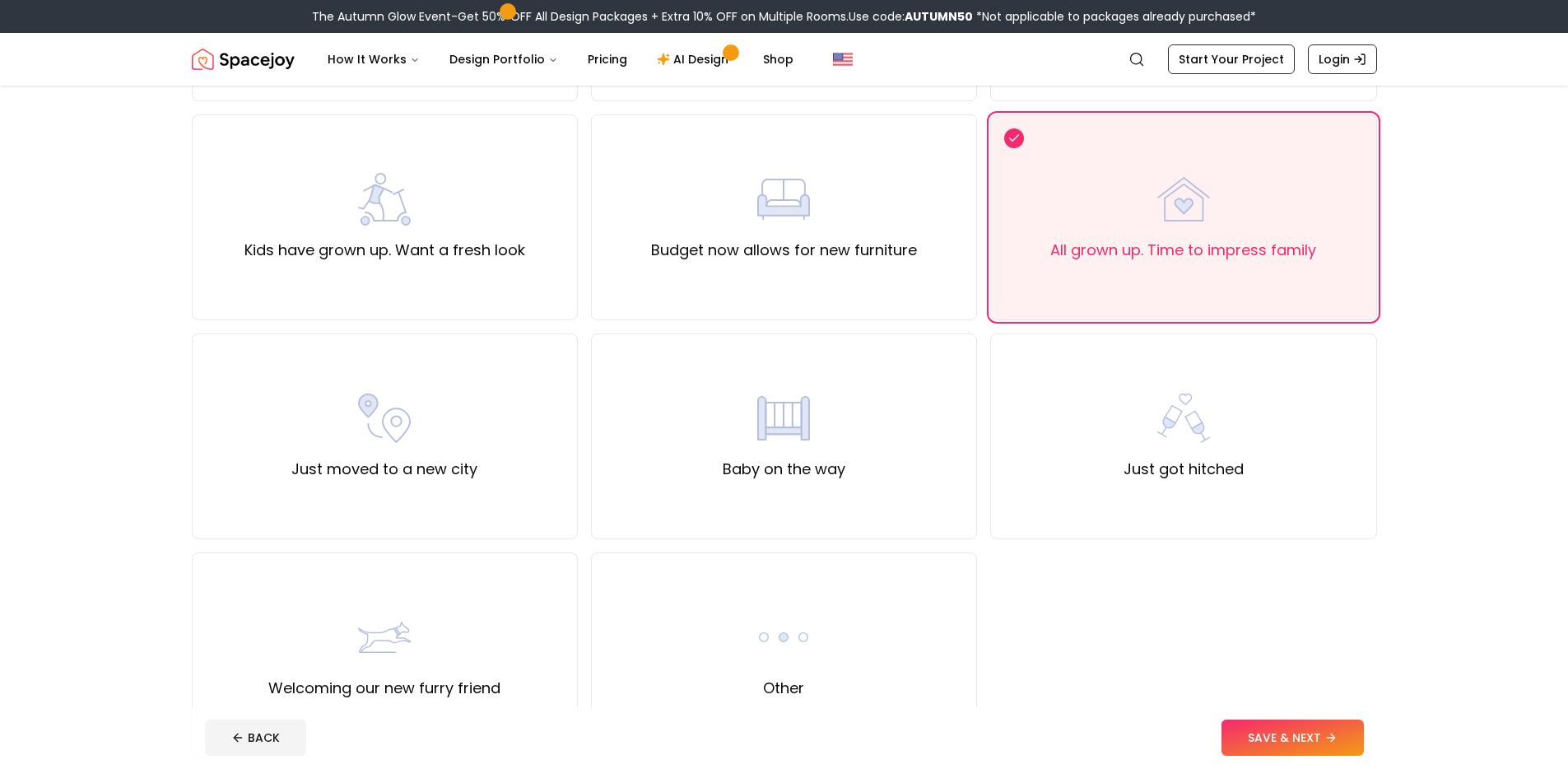
click at [1280, 747] on button "SAVE & NEXT" at bounding box center [1293, 737] width 143 height 36
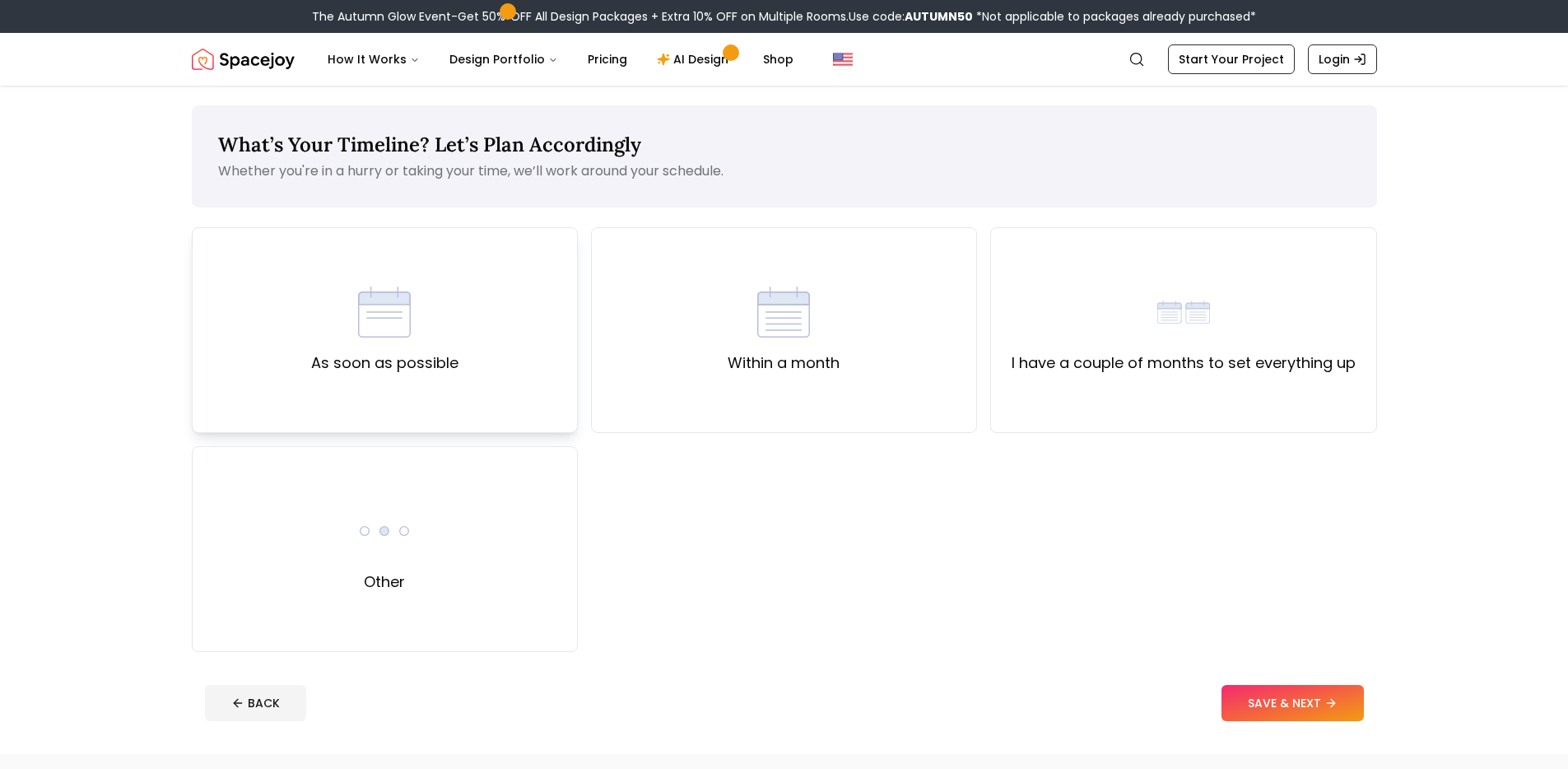
click at [498, 397] on div "As soon as possible" at bounding box center [384, 329] width 386 height 206
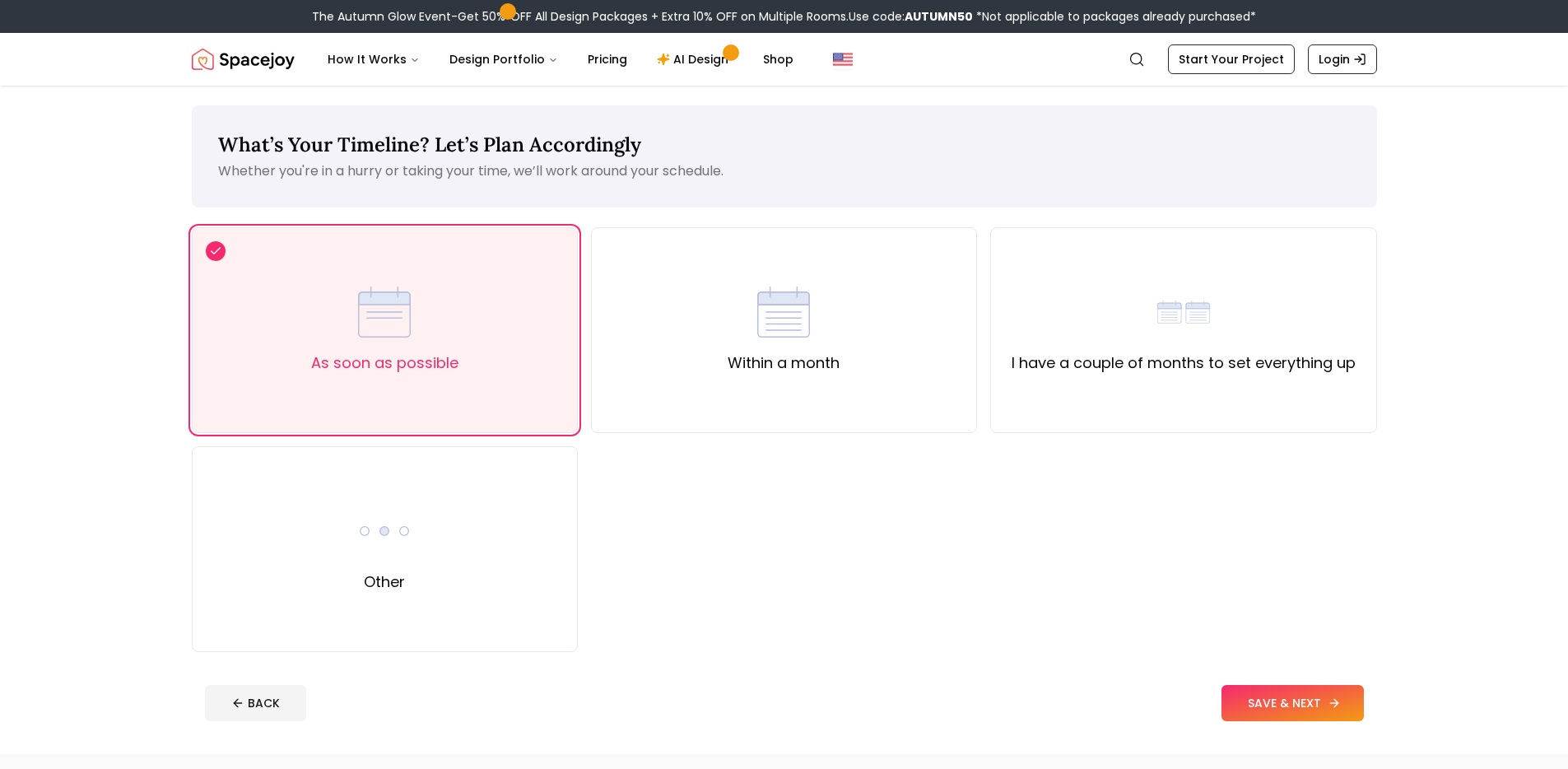
click at [1300, 716] on button "SAVE & NEXT" at bounding box center [1293, 703] width 143 height 36
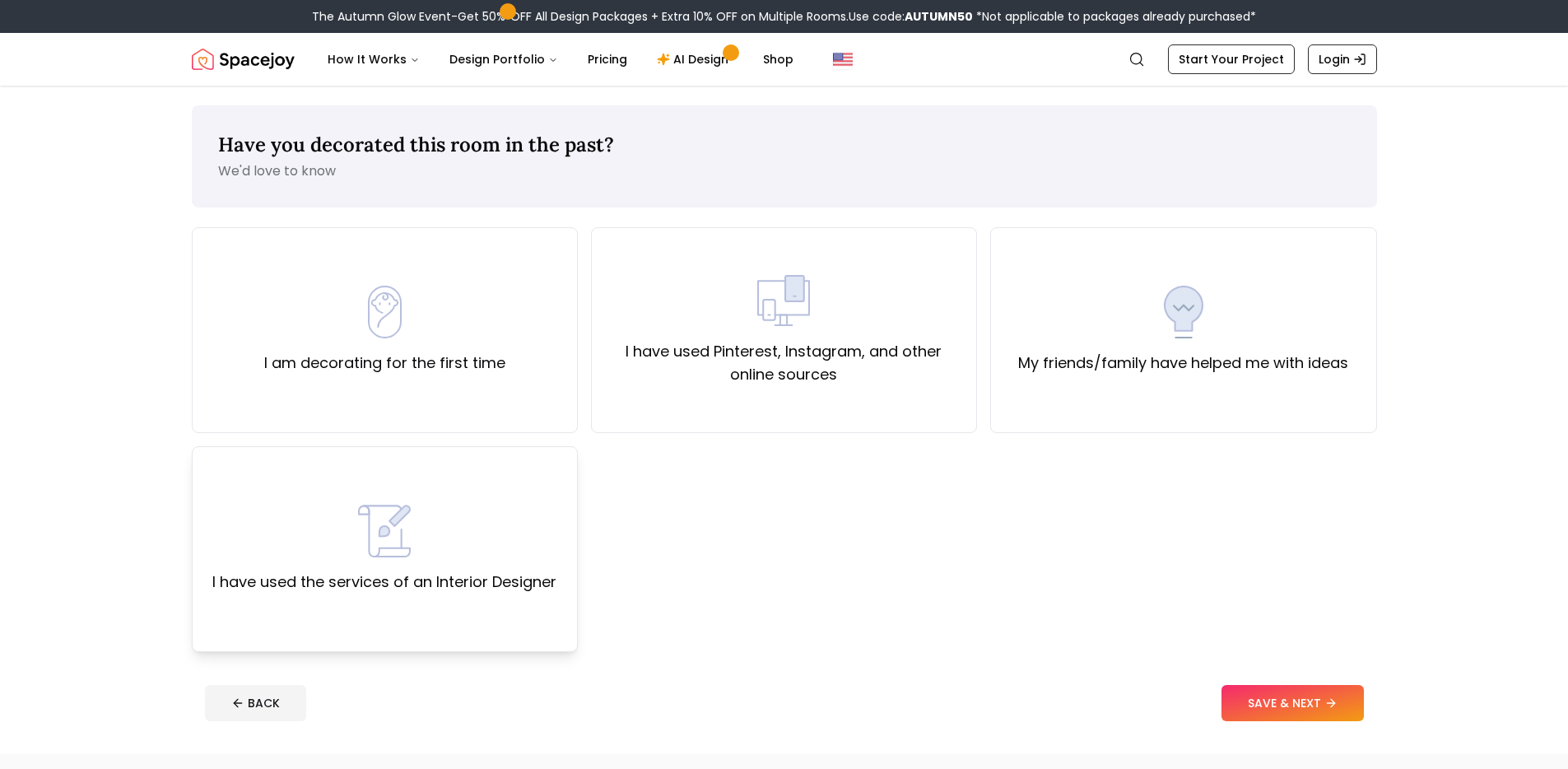
click at [456, 553] on div "I have used the services of an Interior Designer" at bounding box center [384, 549] width 344 height 89
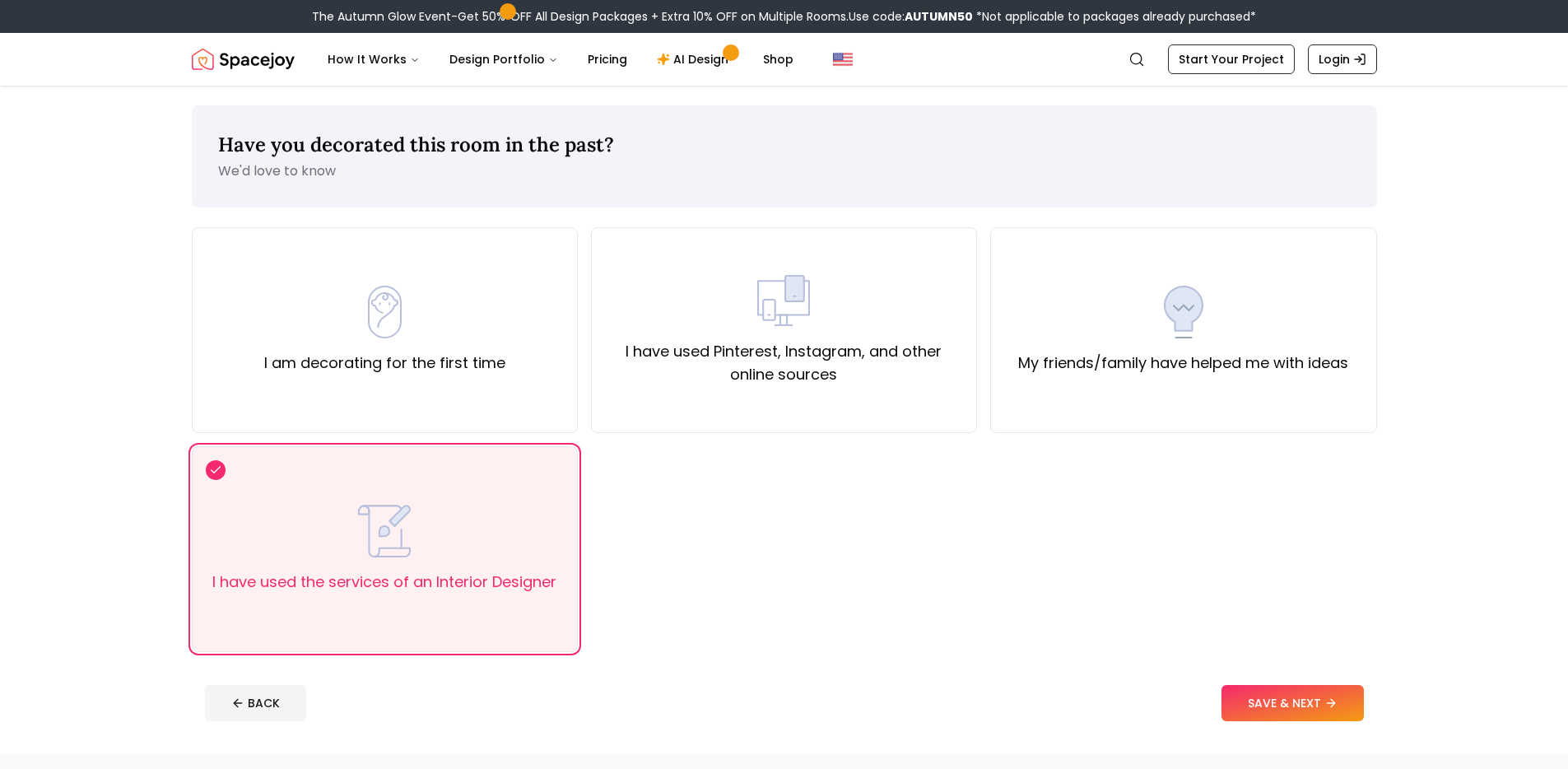
click at [1291, 700] on button "SAVE & NEXT" at bounding box center [1293, 703] width 143 height 36
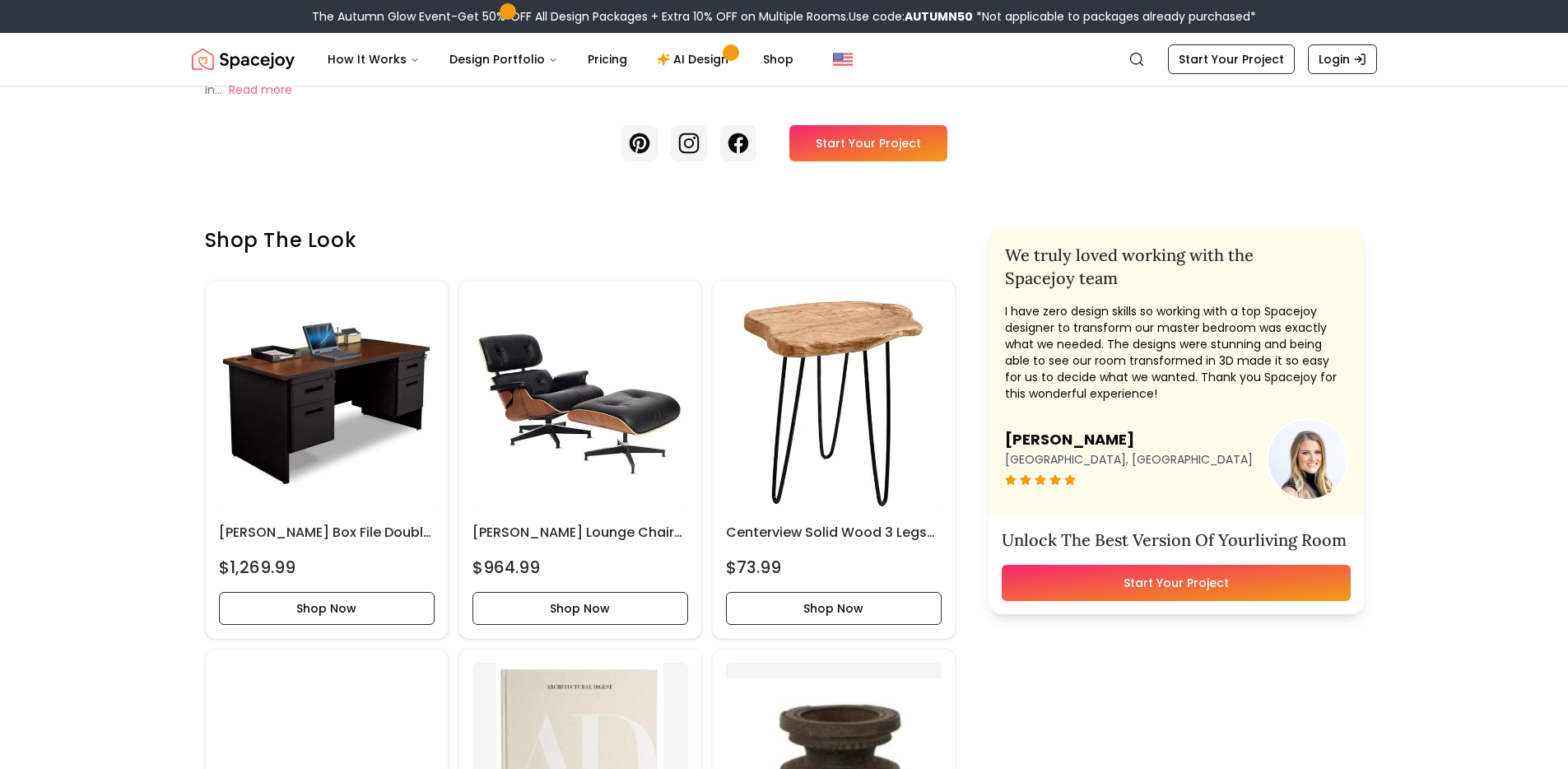
scroll to position [483, 0]
